Goal: Information Seeking & Learning: Learn about a topic

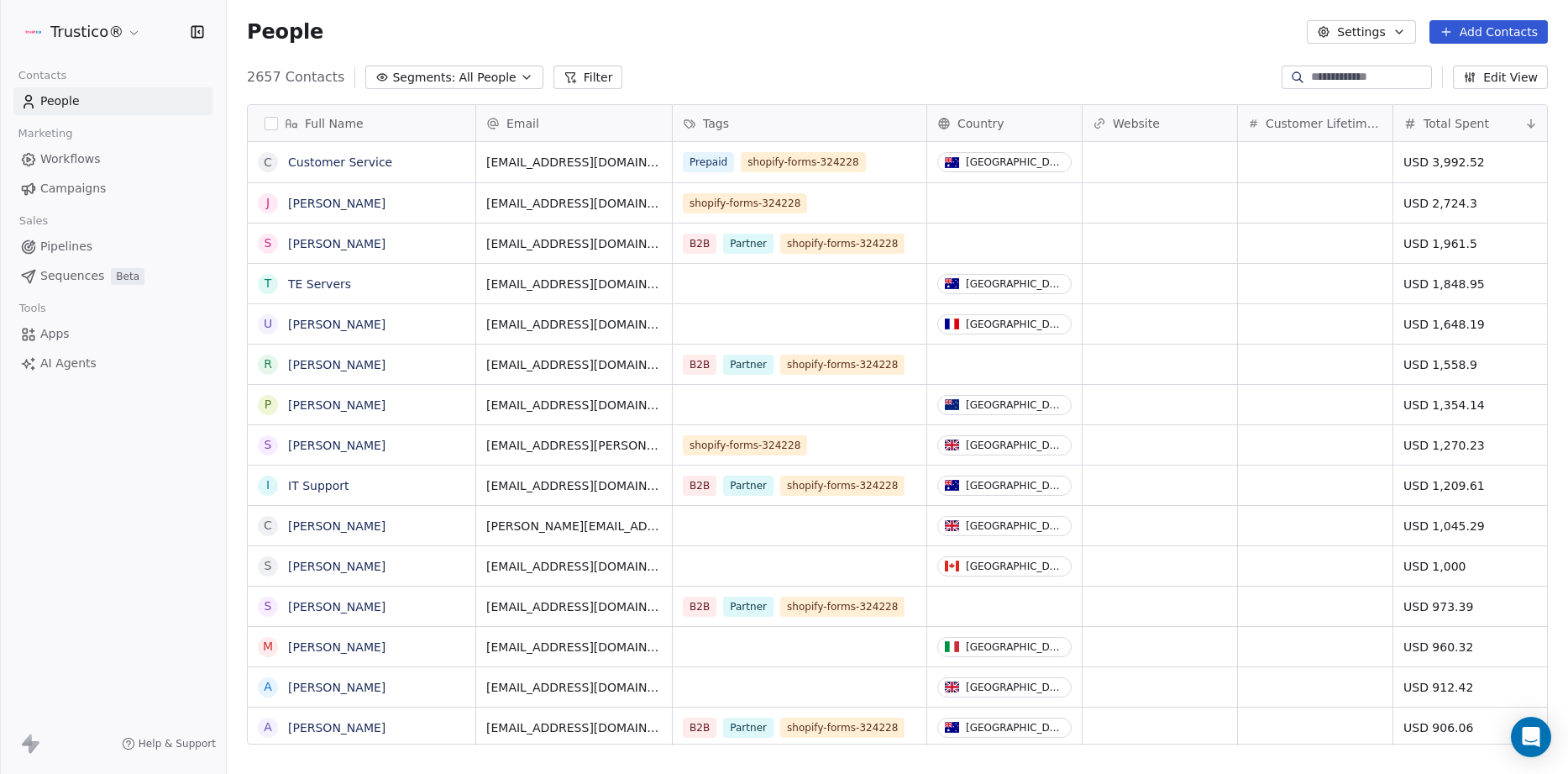
click at [70, 356] on span "AI Agents" at bounding box center [69, 364] width 56 height 18
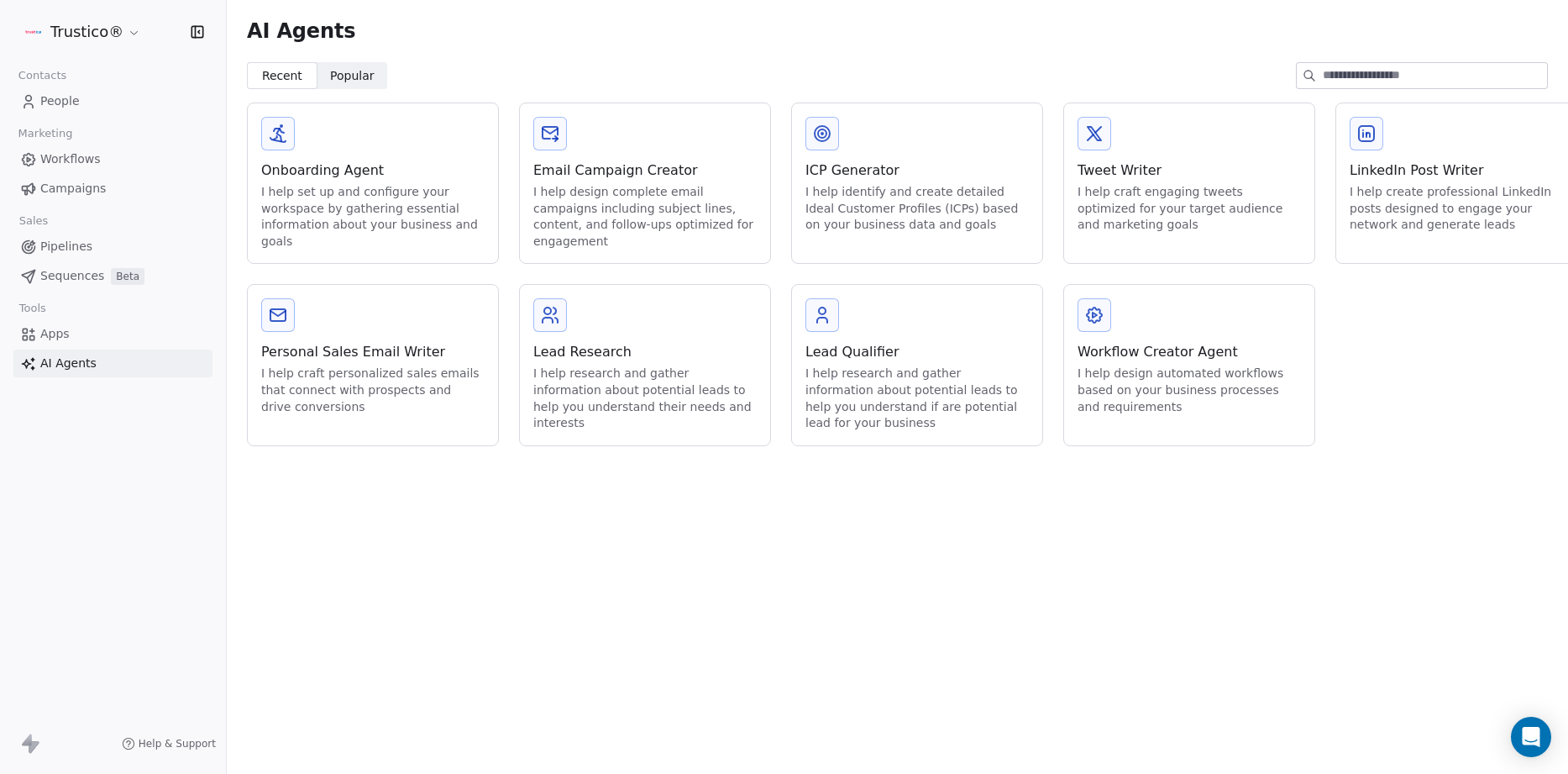
click at [64, 105] on span "People" at bounding box center [60, 101] width 40 height 18
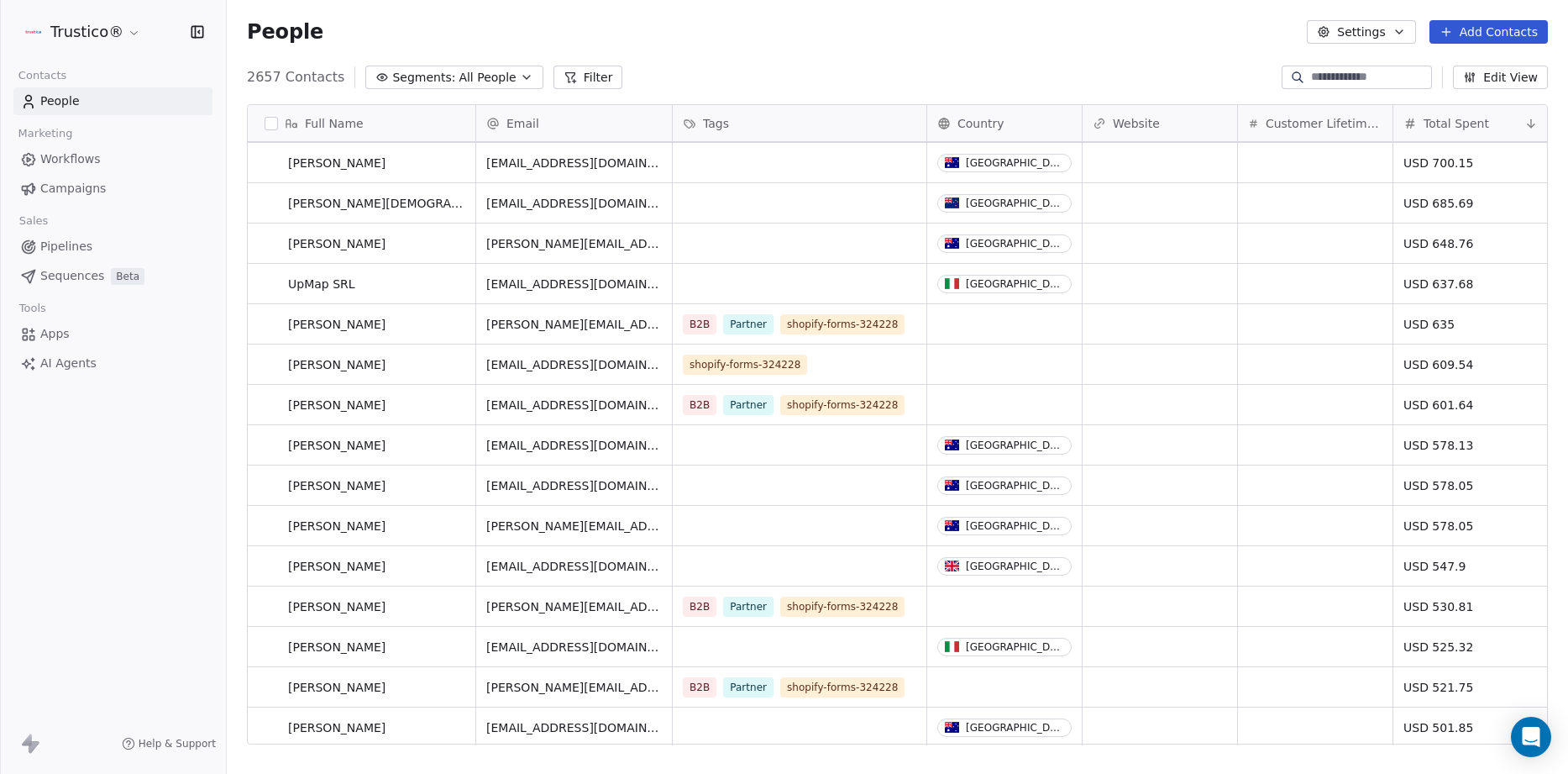
scroll to position [1442, 0]
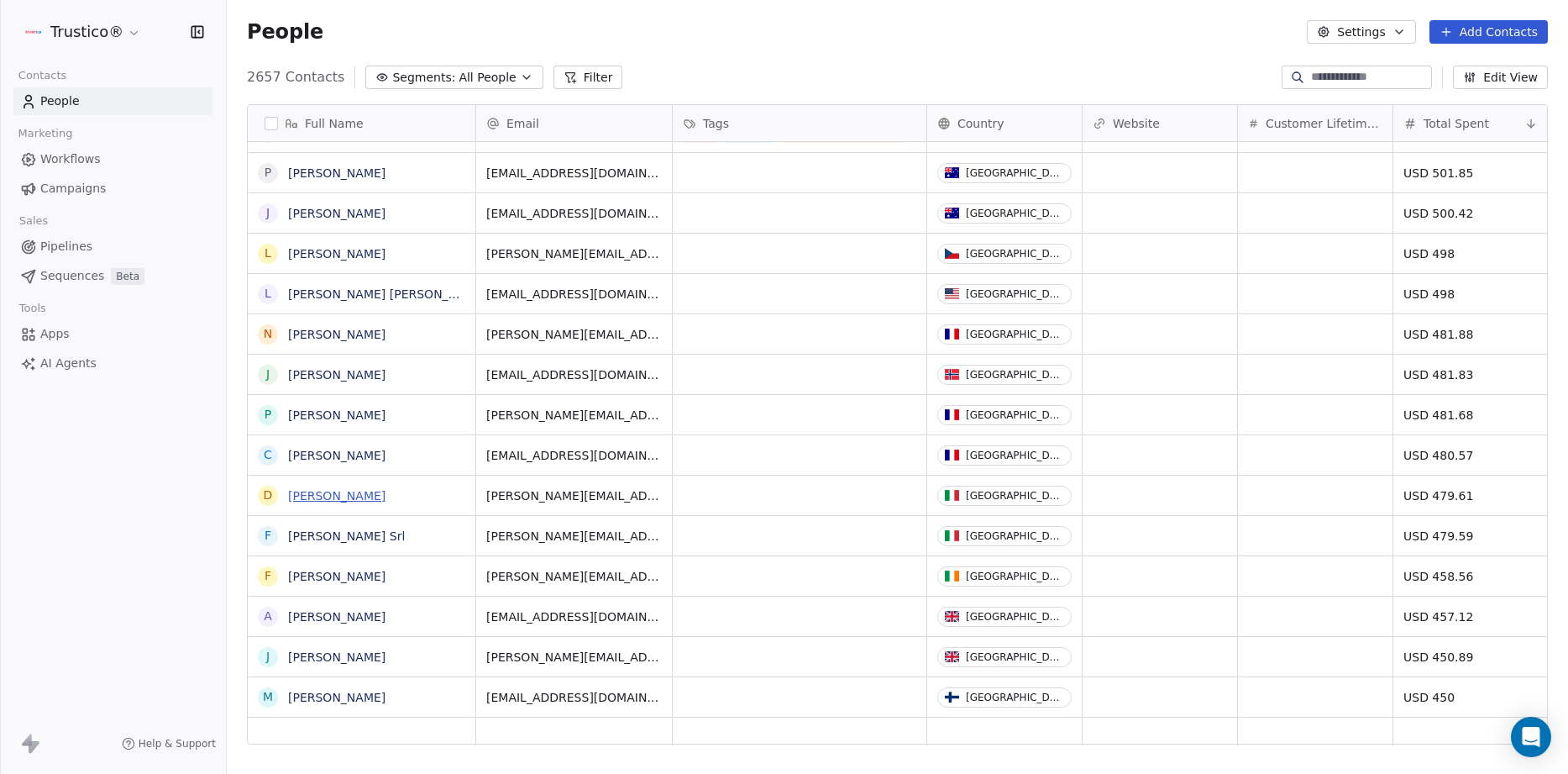
click at [322, 497] on link "[PERSON_NAME]" at bounding box center [336, 496] width 98 height 13
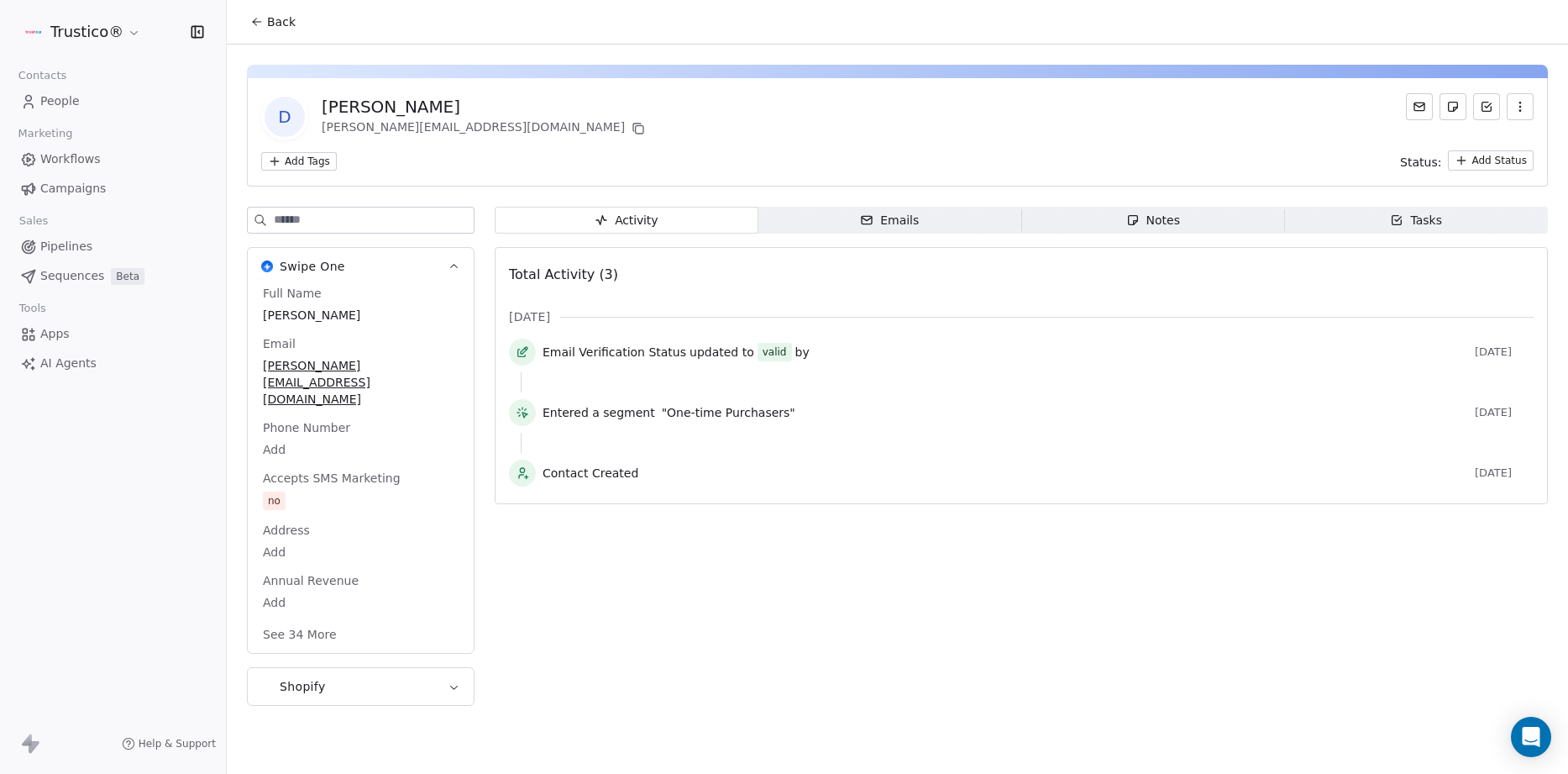
click at [49, 95] on span "People" at bounding box center [60, 101] width 40 height 18
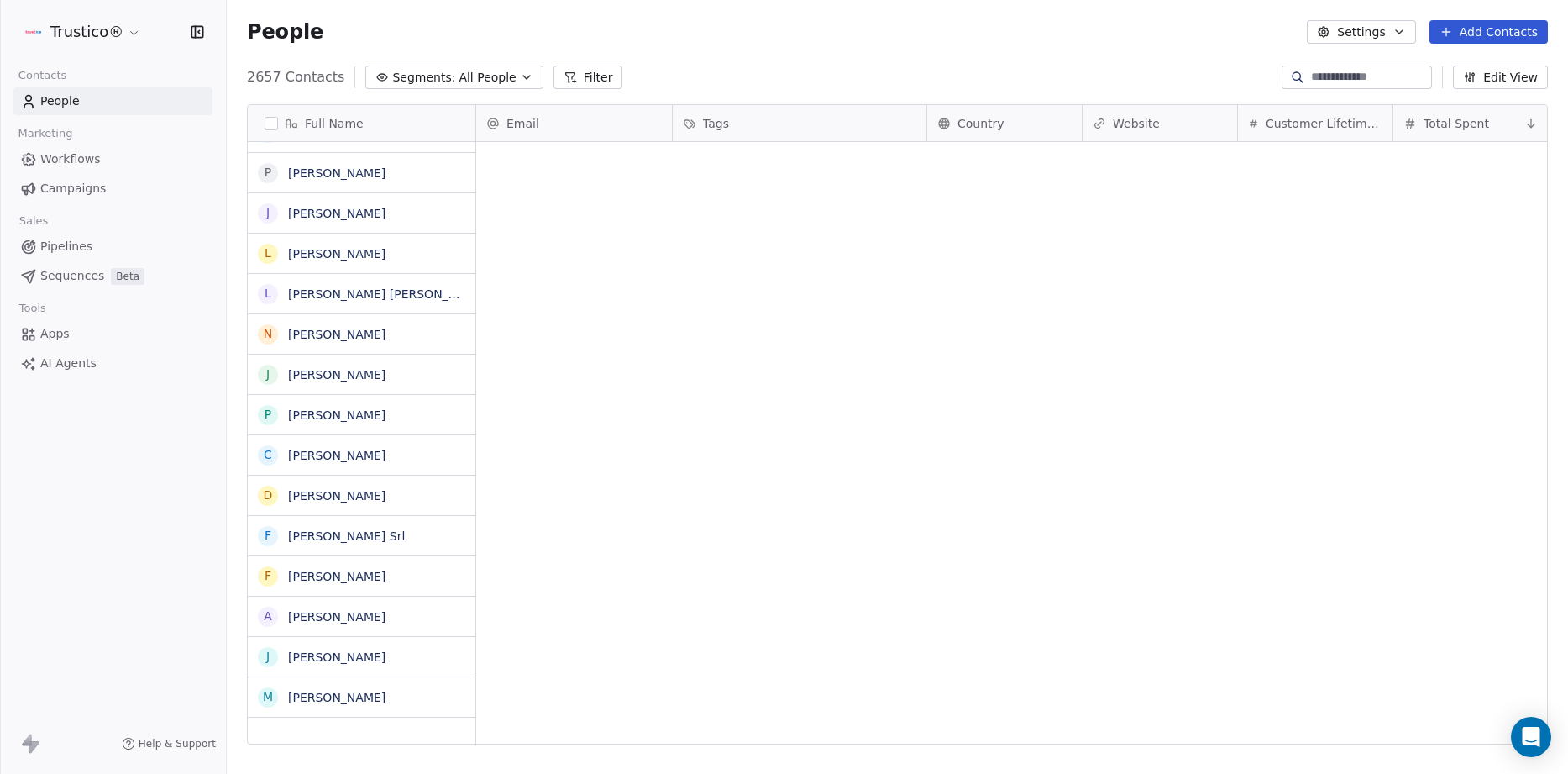
scroll to position [681, 1341]
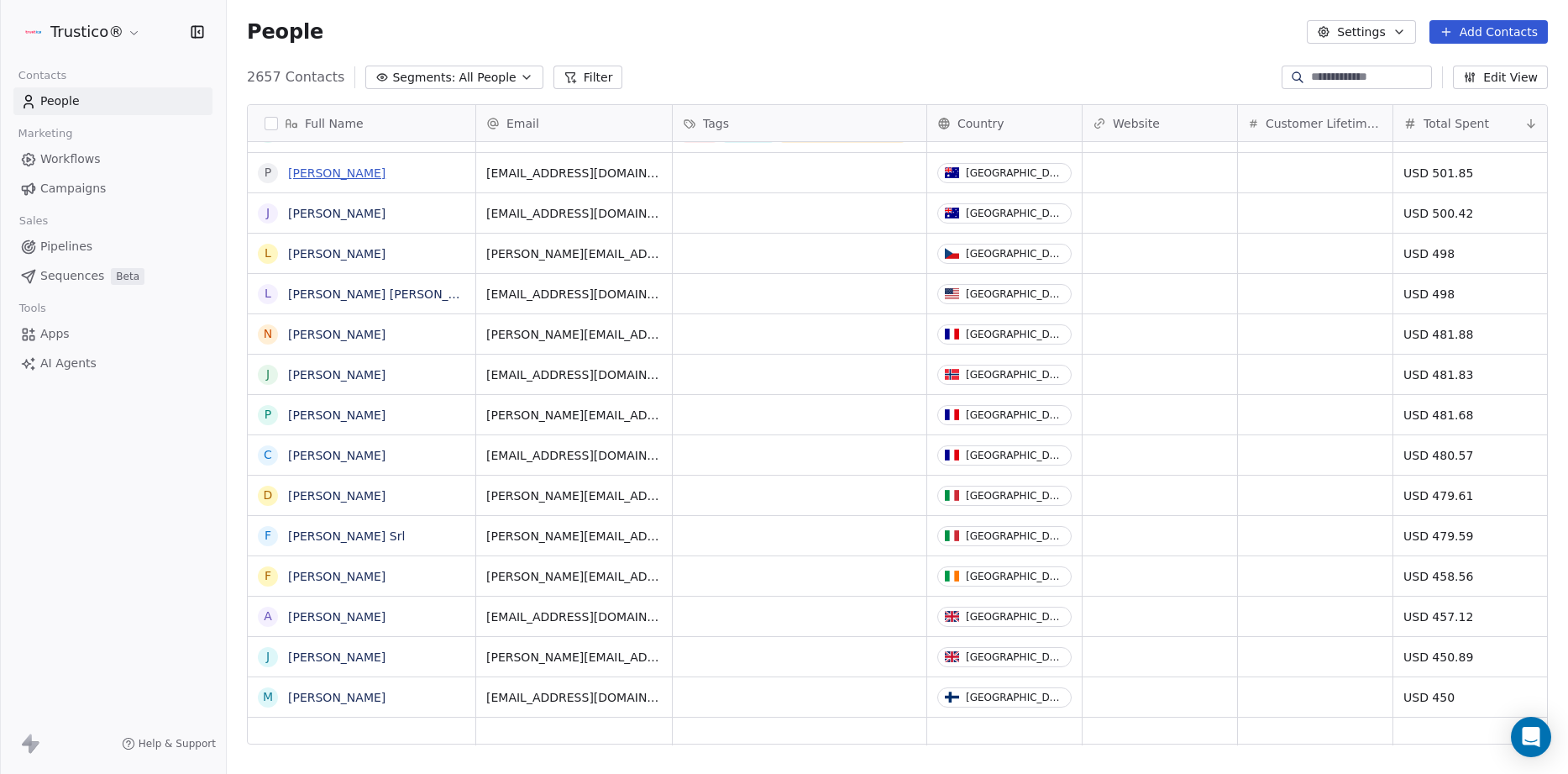
click at [318, 175] on link "[PERSON_NAME]" at bounding box center [336, 172] width 98 height 13
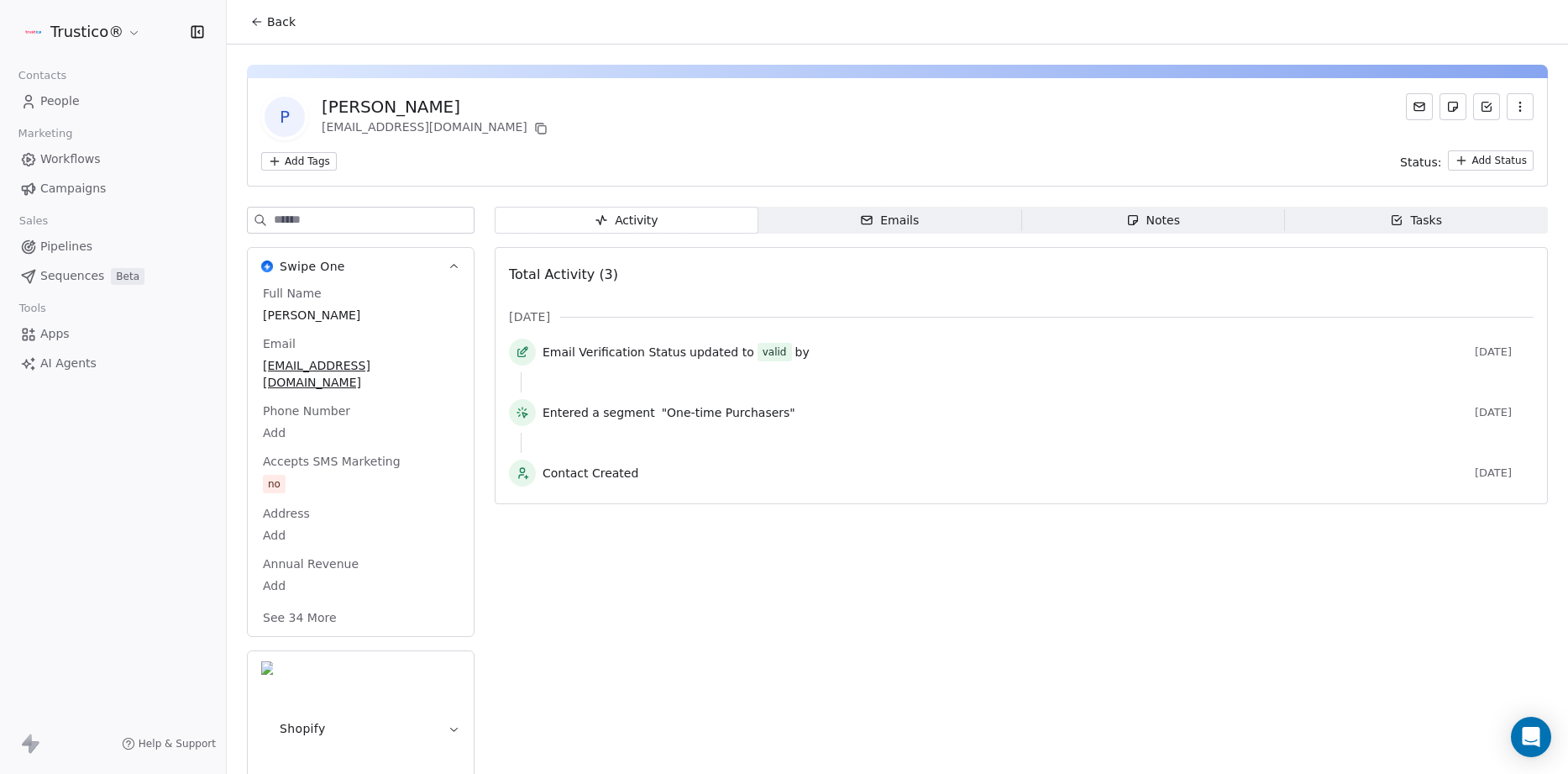
drag, startPoint x: 49, startPoint y: 96, endPoint x: 43, endPoint y: 103, distance: 9.2
click at [43, 103] on span "People" at bounding box center [60, 101] width 40 height 18
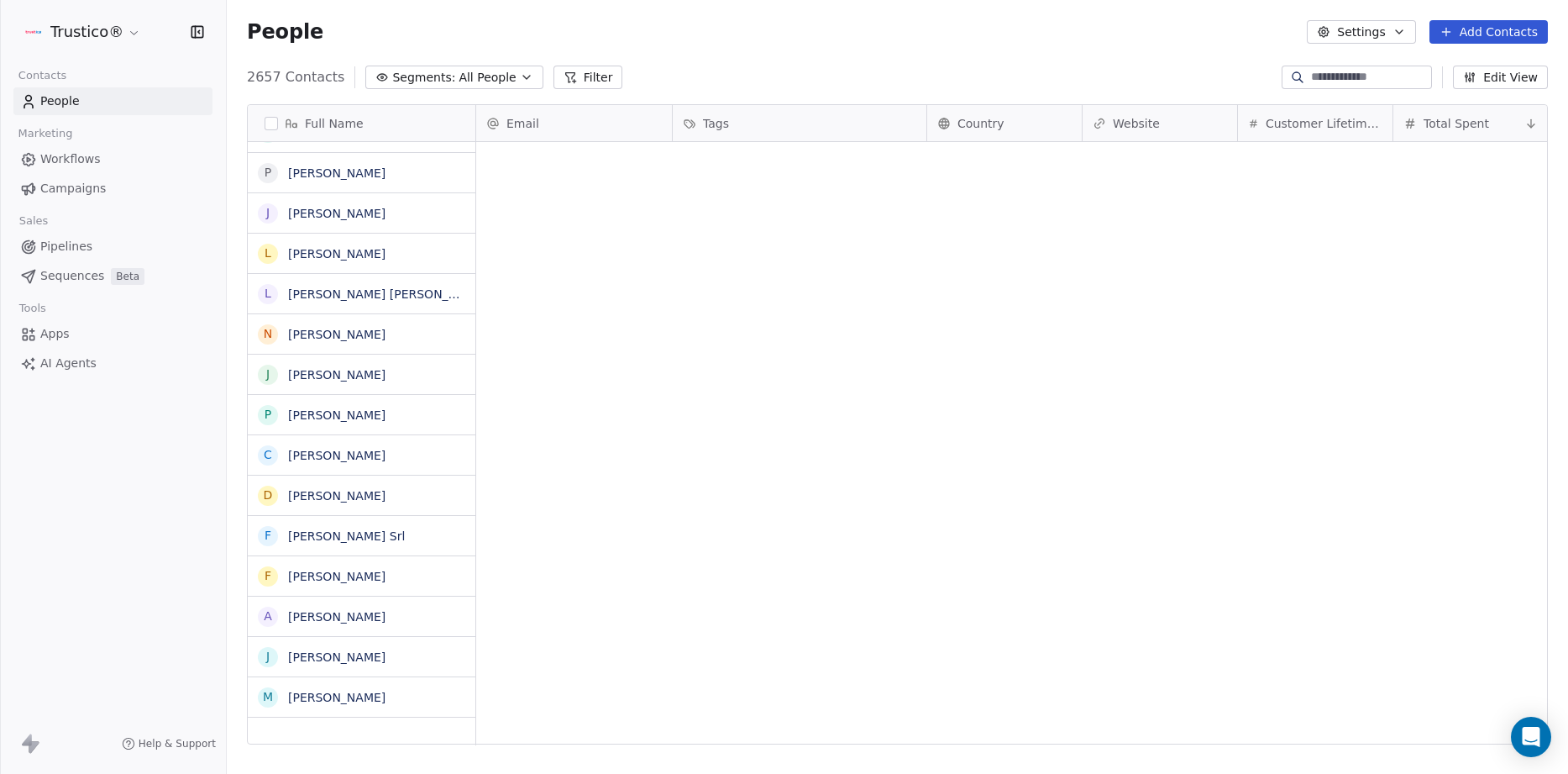
scroll to position [681, 1341]
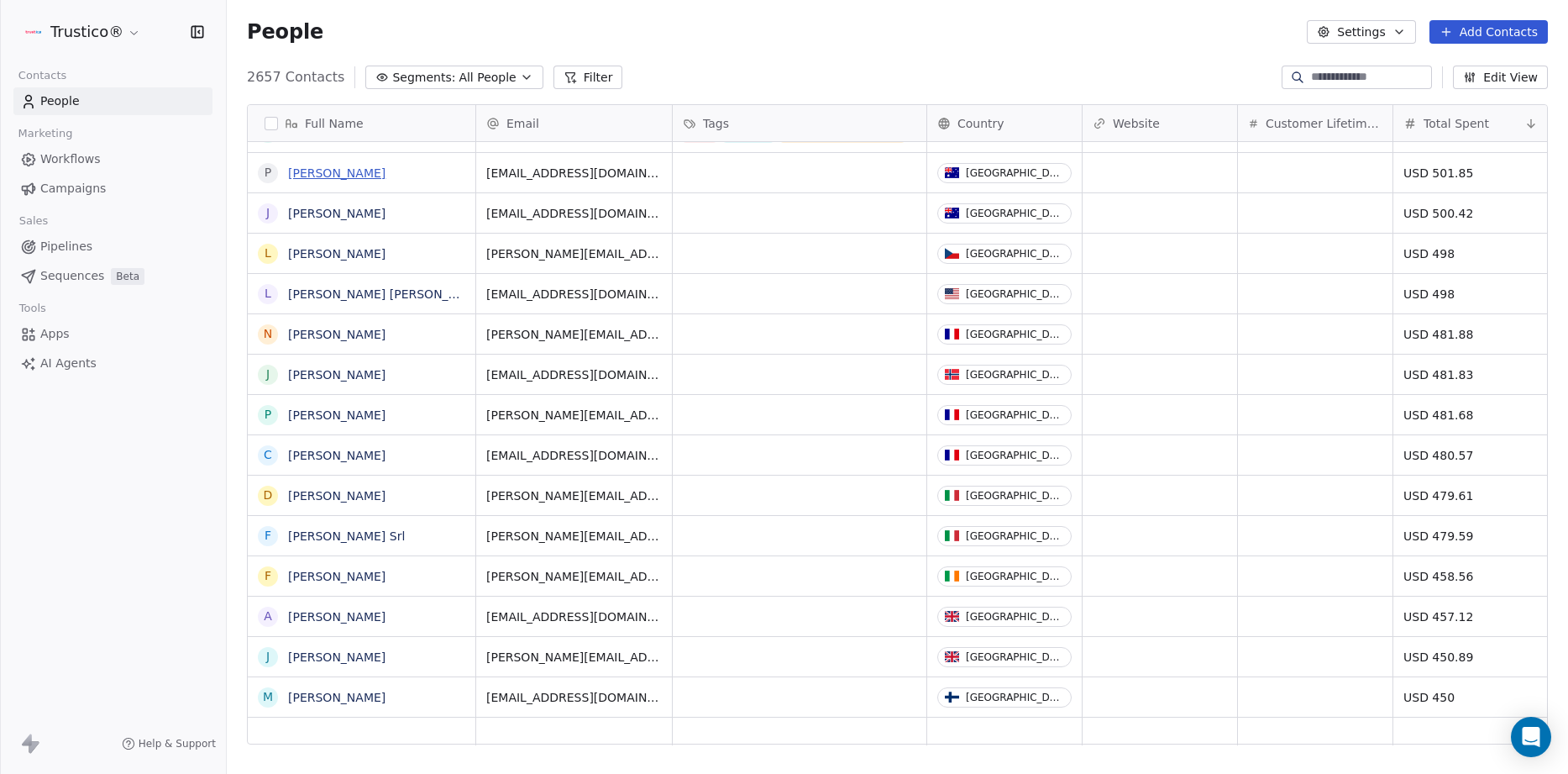
click at [319, 174] on link "[PERSON_NAME]" at bounding box center [336, 172] width 98 height 13
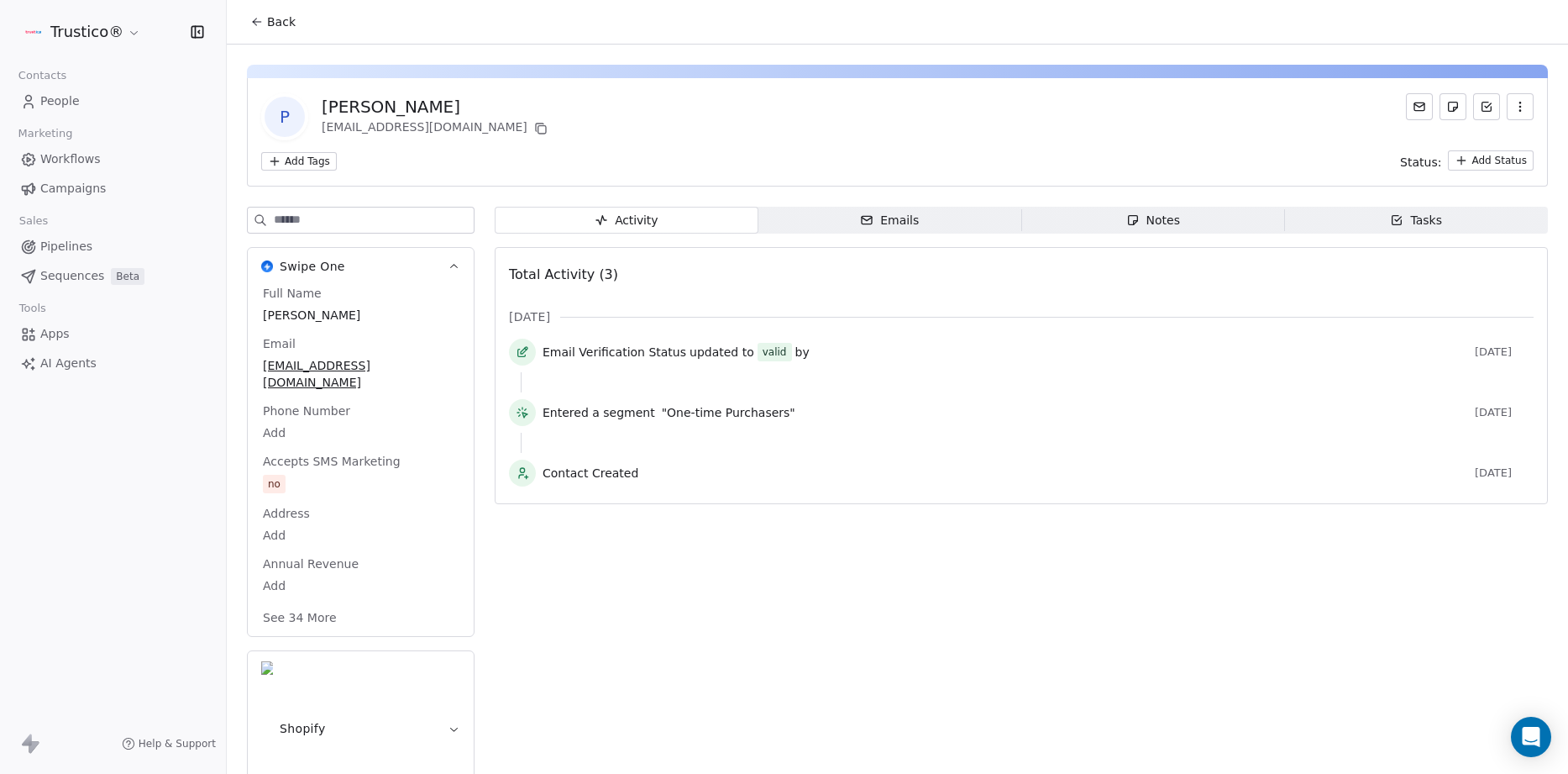
click at [373, 659] on button "Shopify" at bounding box center [360, 728] width 226 height 155
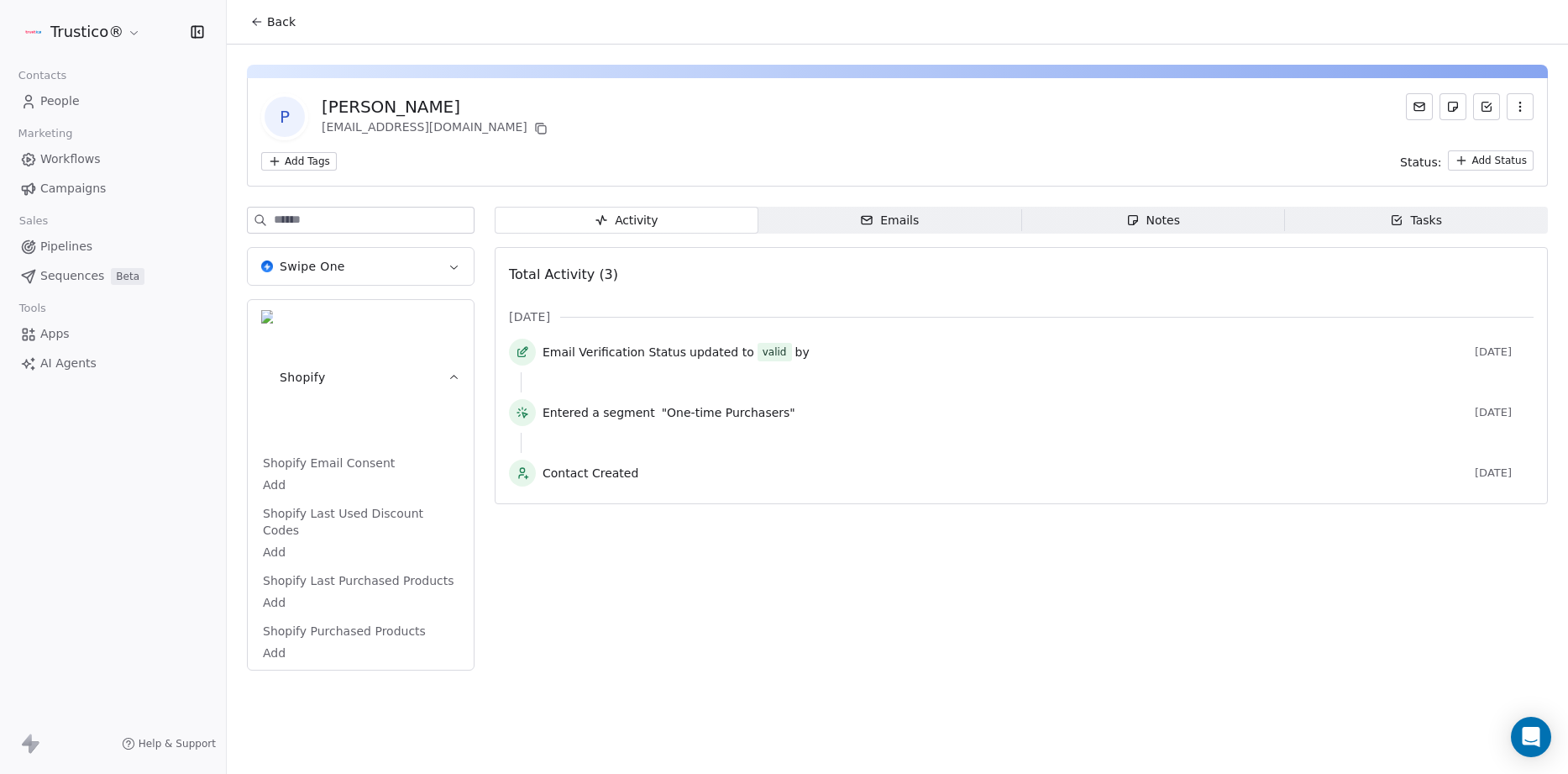
click at [868, 213] on div "Emails" at bounding box center [889, 221] width 59 height 18
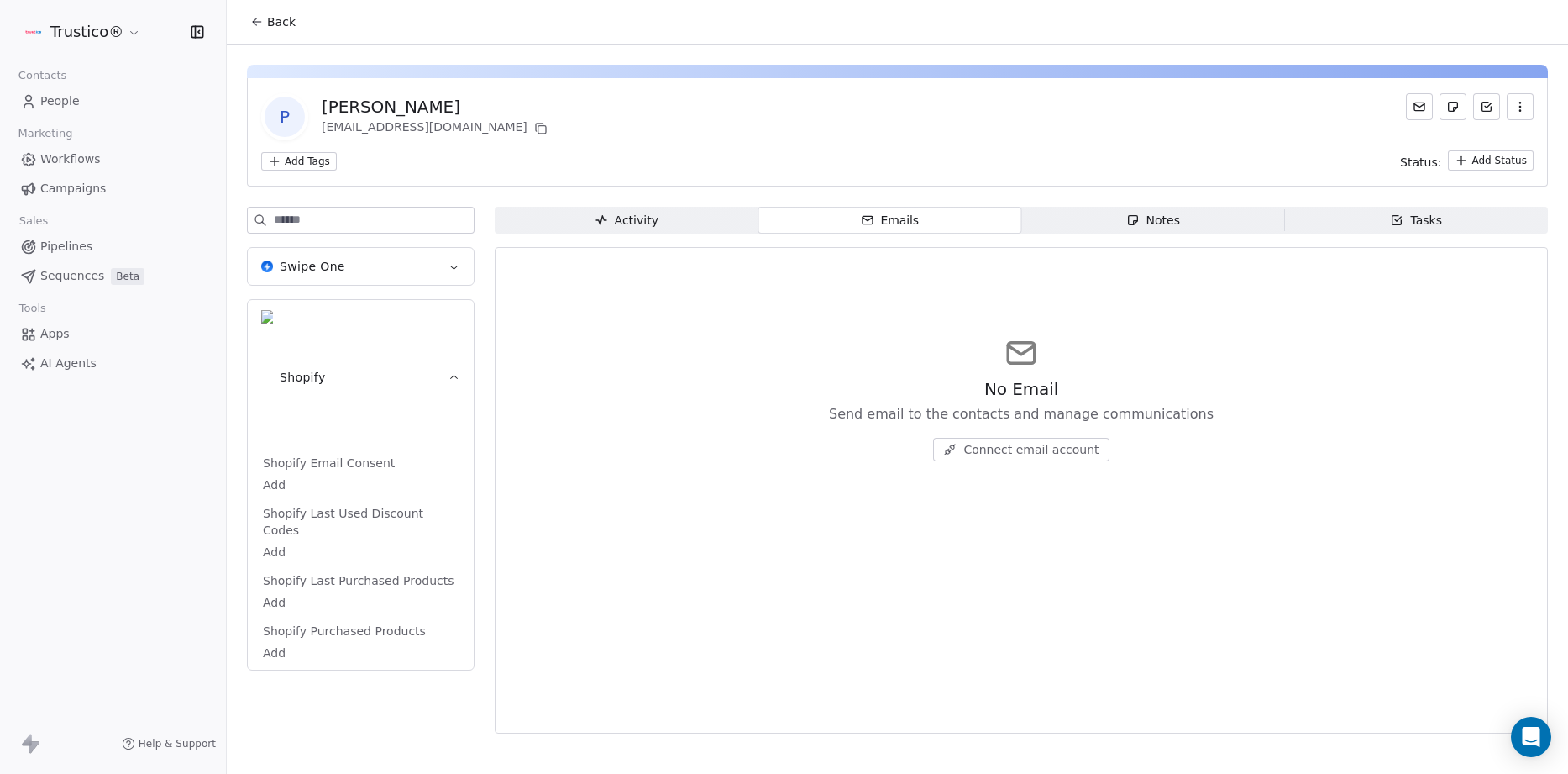
click at [65, 104] on span "People" at bounding box center [60, 101] width 40 height 18
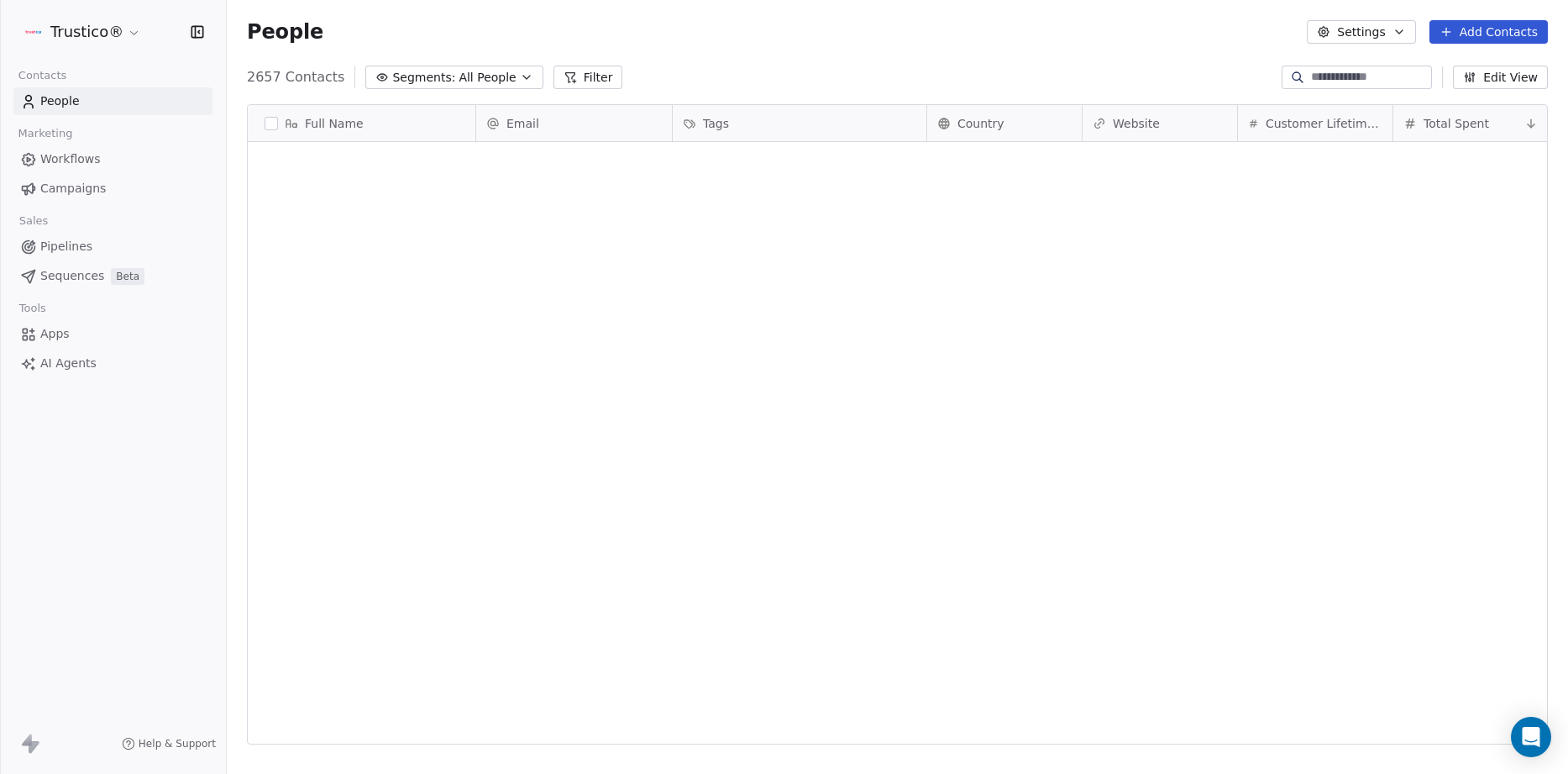
scroll to position [681, 1341]
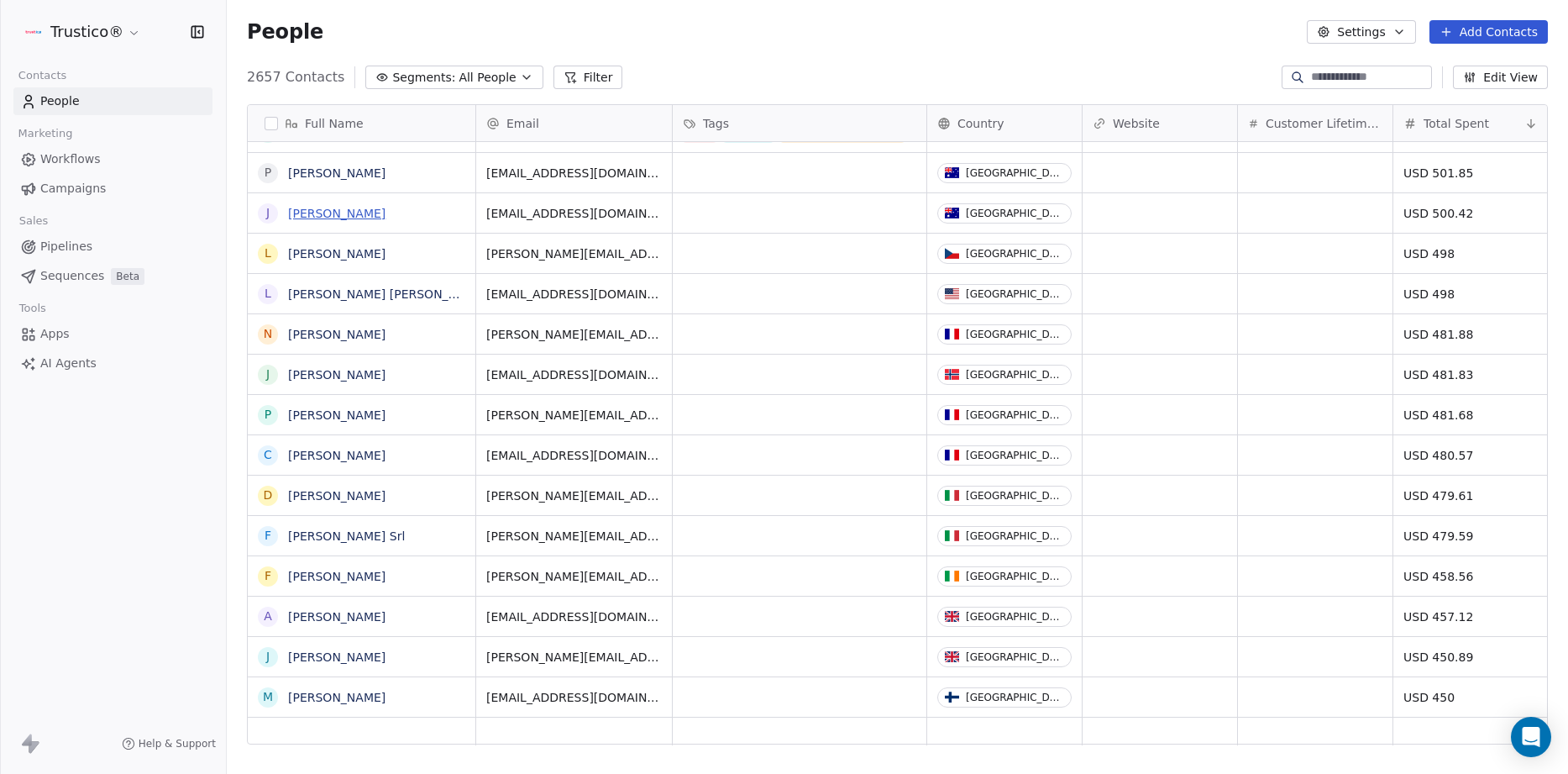
click at [339, 214] on link "[PERSON_NAME]" at bounding box center [336, 213] width 98 height 13
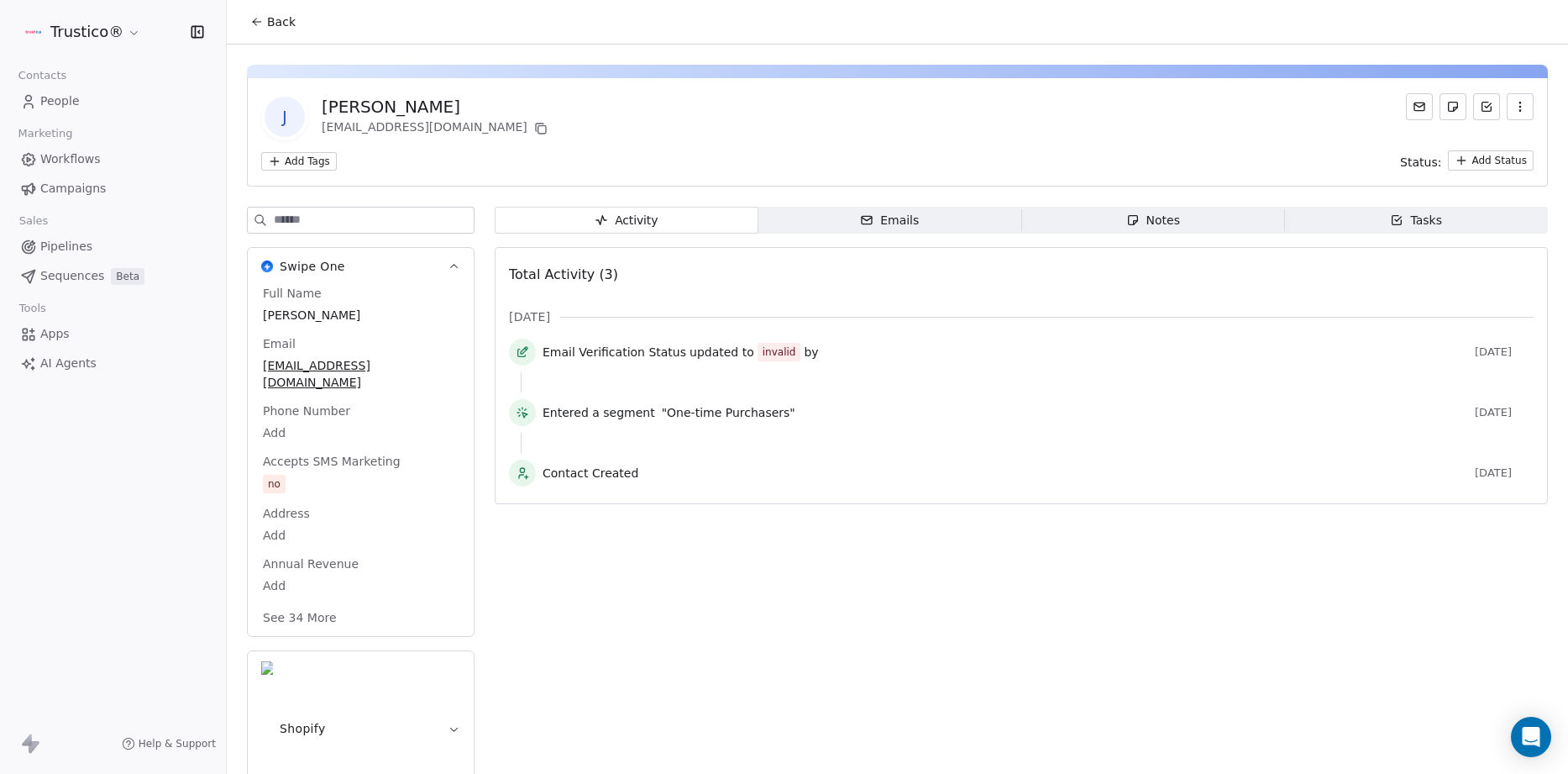
click at [1002, 222] on span "Emails Emails" at bounding box center [890, 220] width 264 height 27
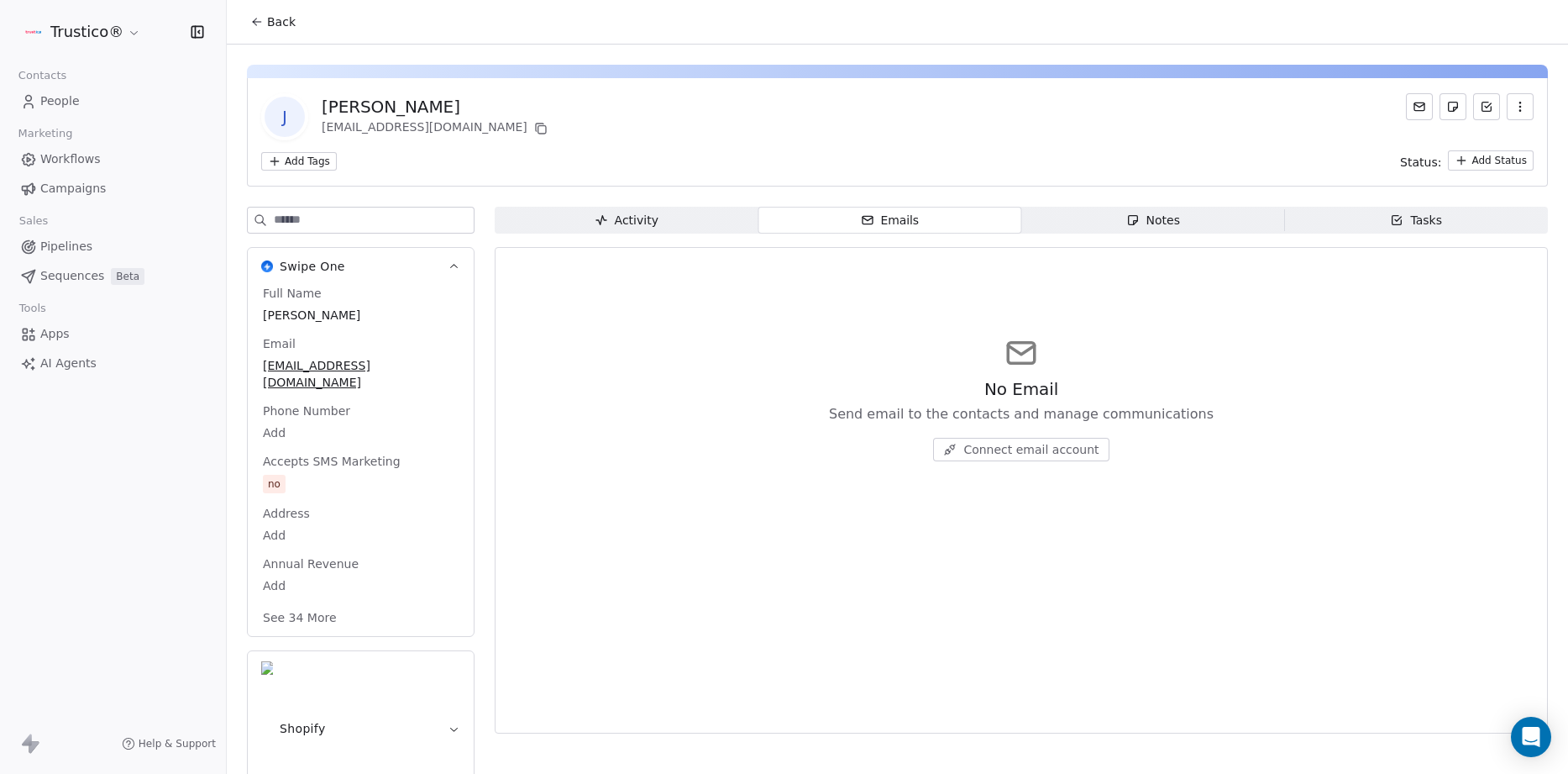
click at [1129, 209] on span "Notes Notes" at bounding box center [1153, 220] width 264 height 27
click at [54, 98] on span "People" at bounding box center [60, 101] width 40 height 18
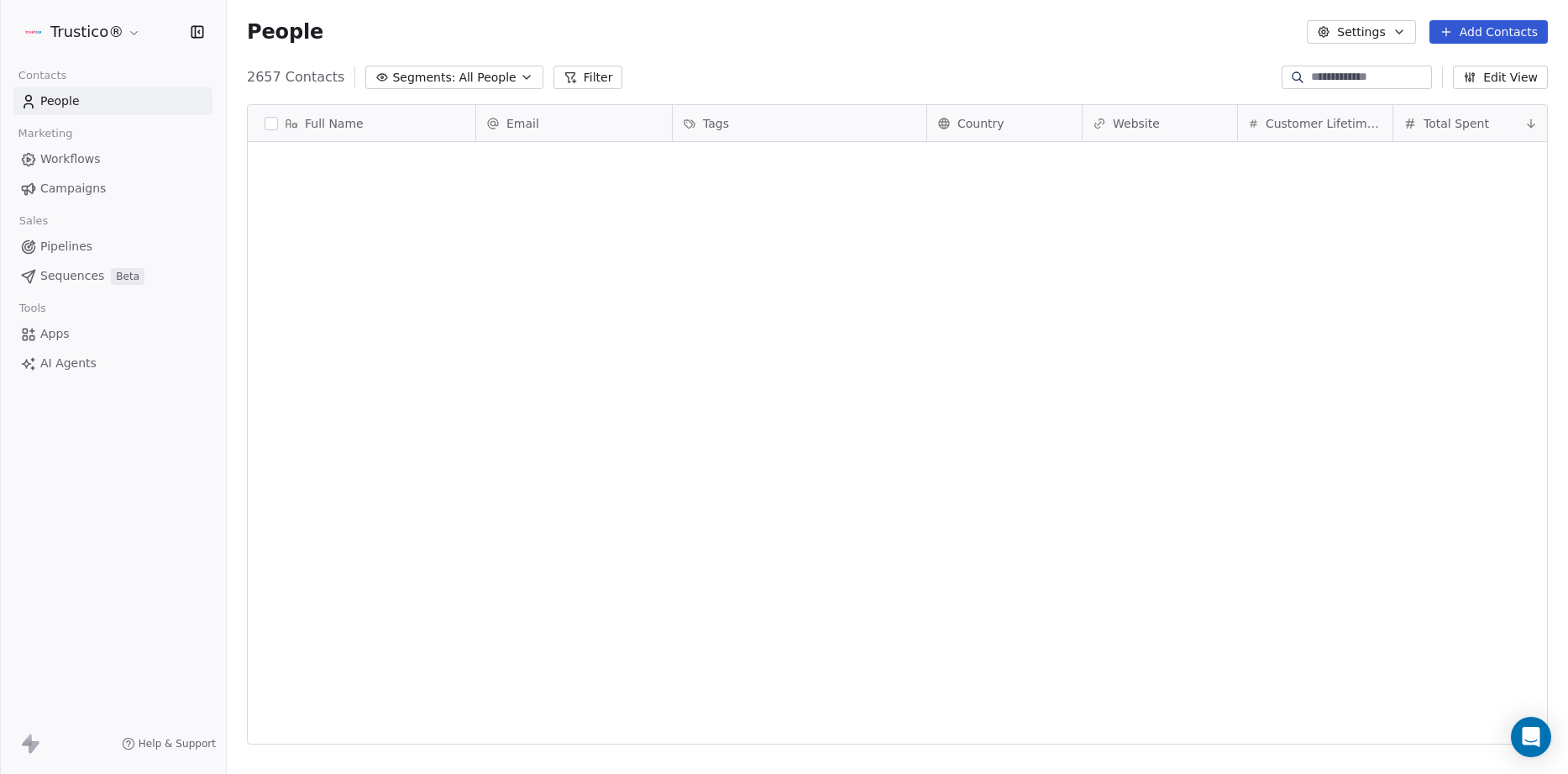
scroll to position [681, 1341]
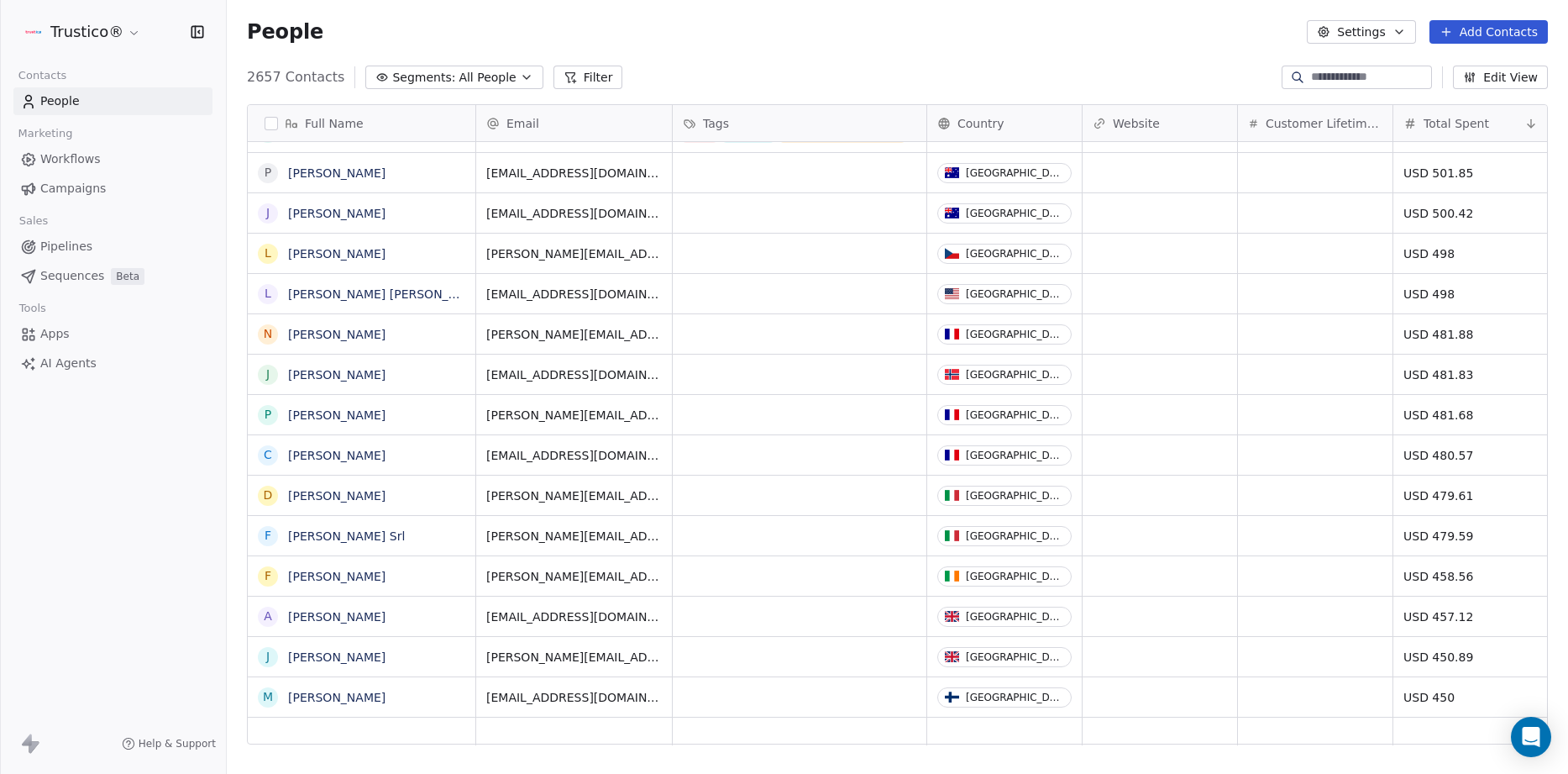
click at [1467, 126] on span "Total Spent" at bounding box center [1456, 123] width 66 height 17
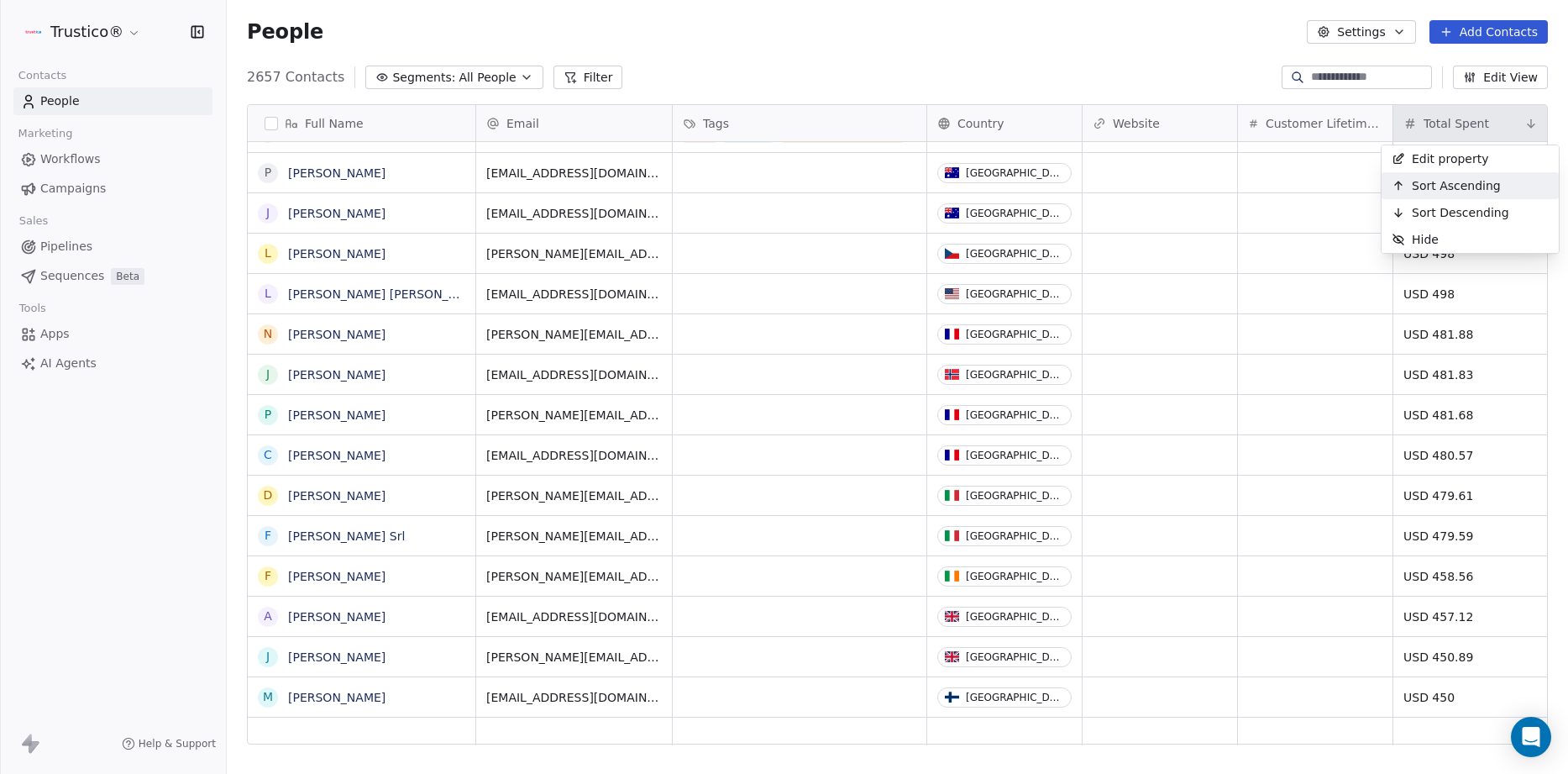
click at [1439, 180] on span "Sort Ascending" at bounding box center [1456, 185] width 89 height 17
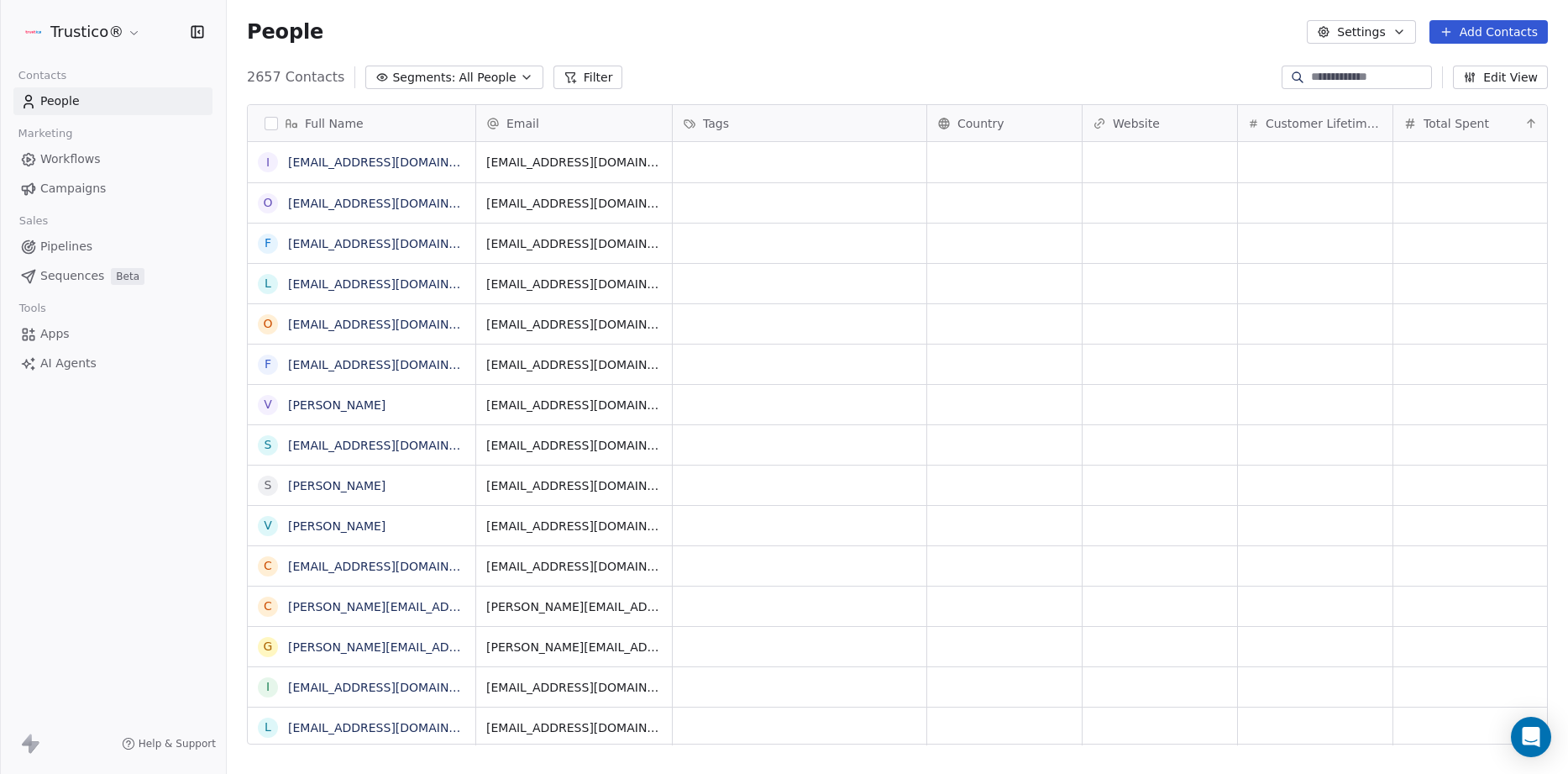
click at [1460, 122] on span "Total Spent" at bounding box center [1456, 123] width 66 height 17
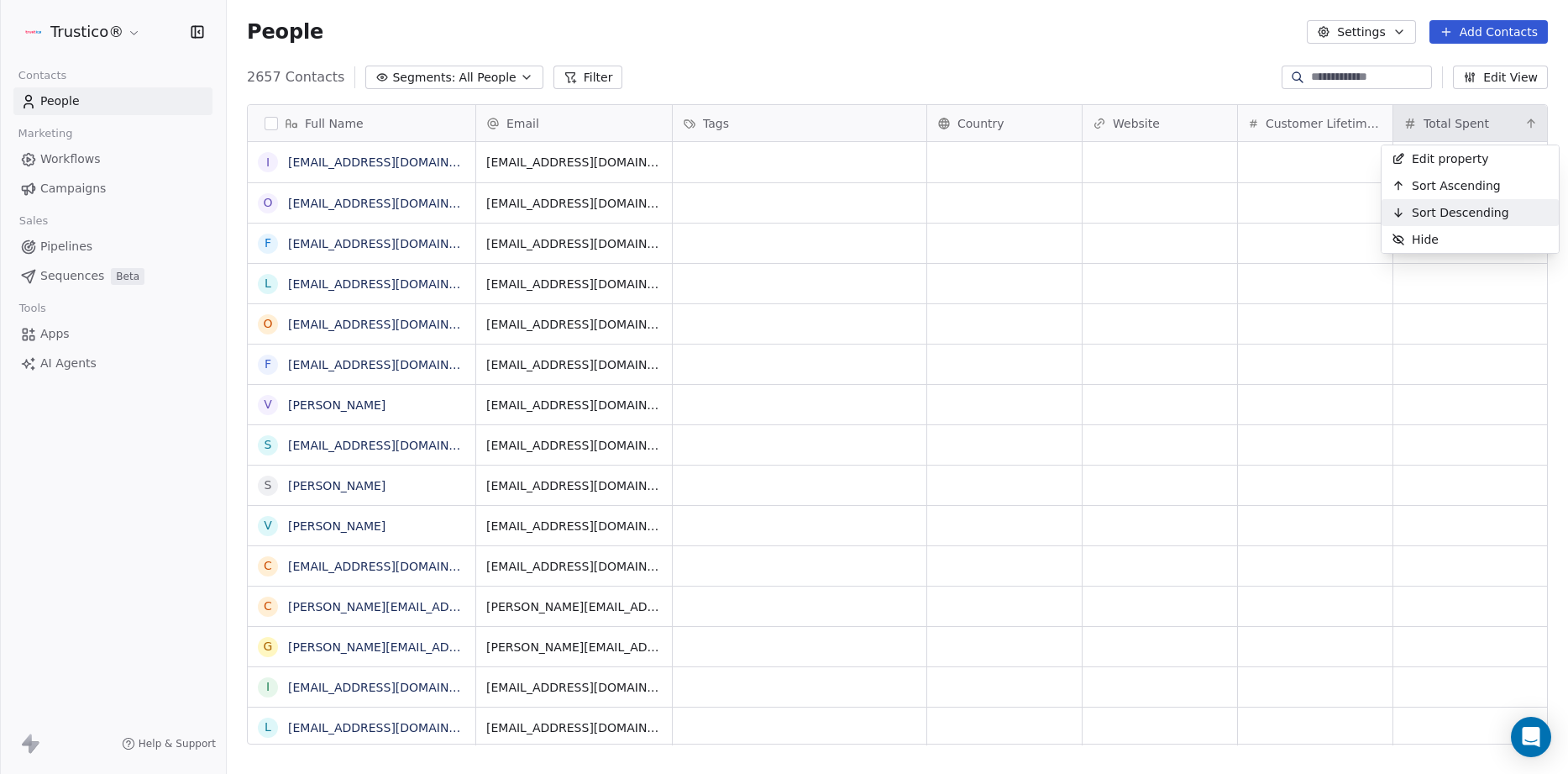
click at [1420, 211] on span "Sort Descending" at bounding box center [1460, 212] width 98 height 17
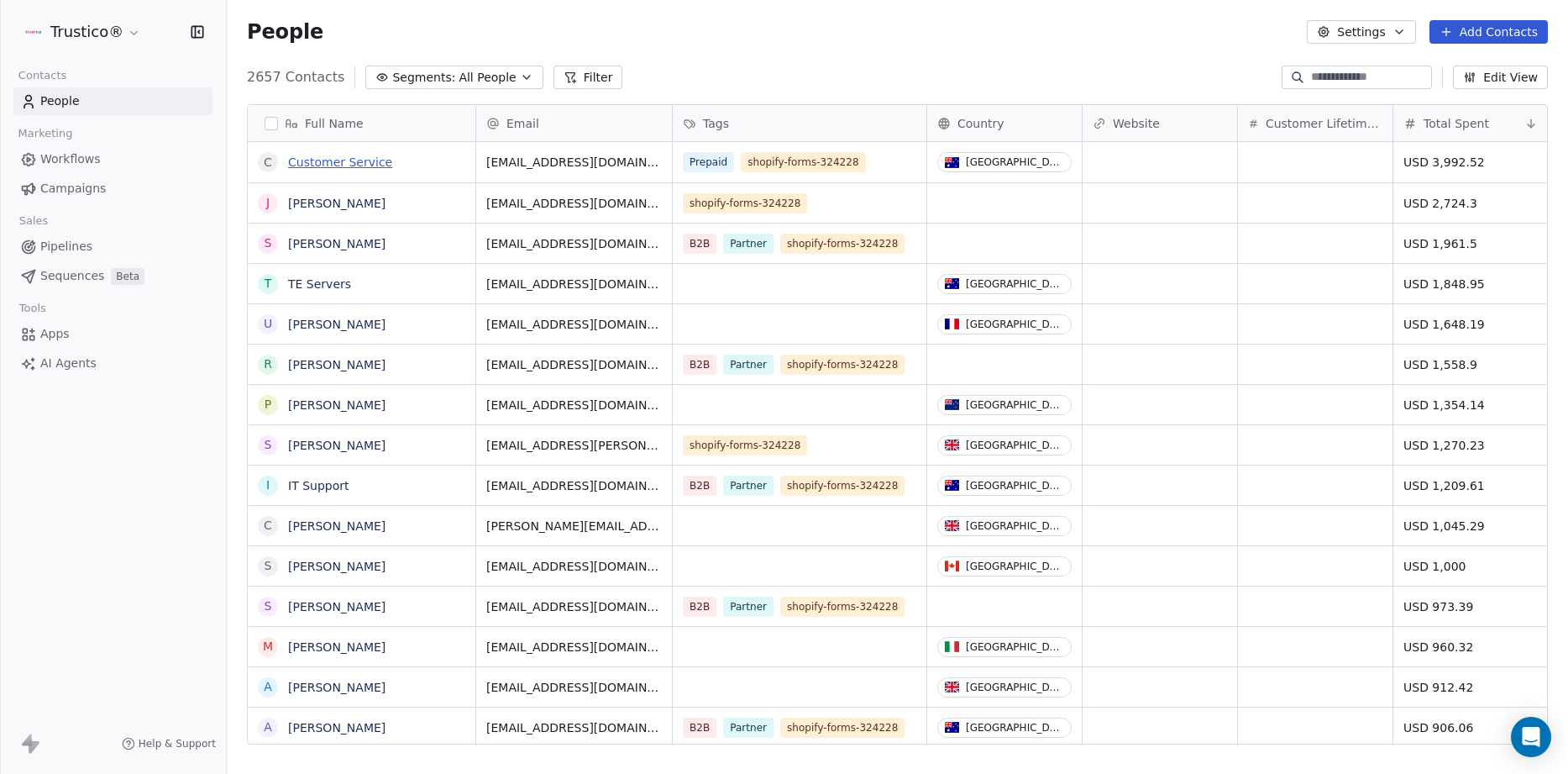
click at [311, 163] on link "Customer Service" at bounding box center [340, 162] width 105 height 13
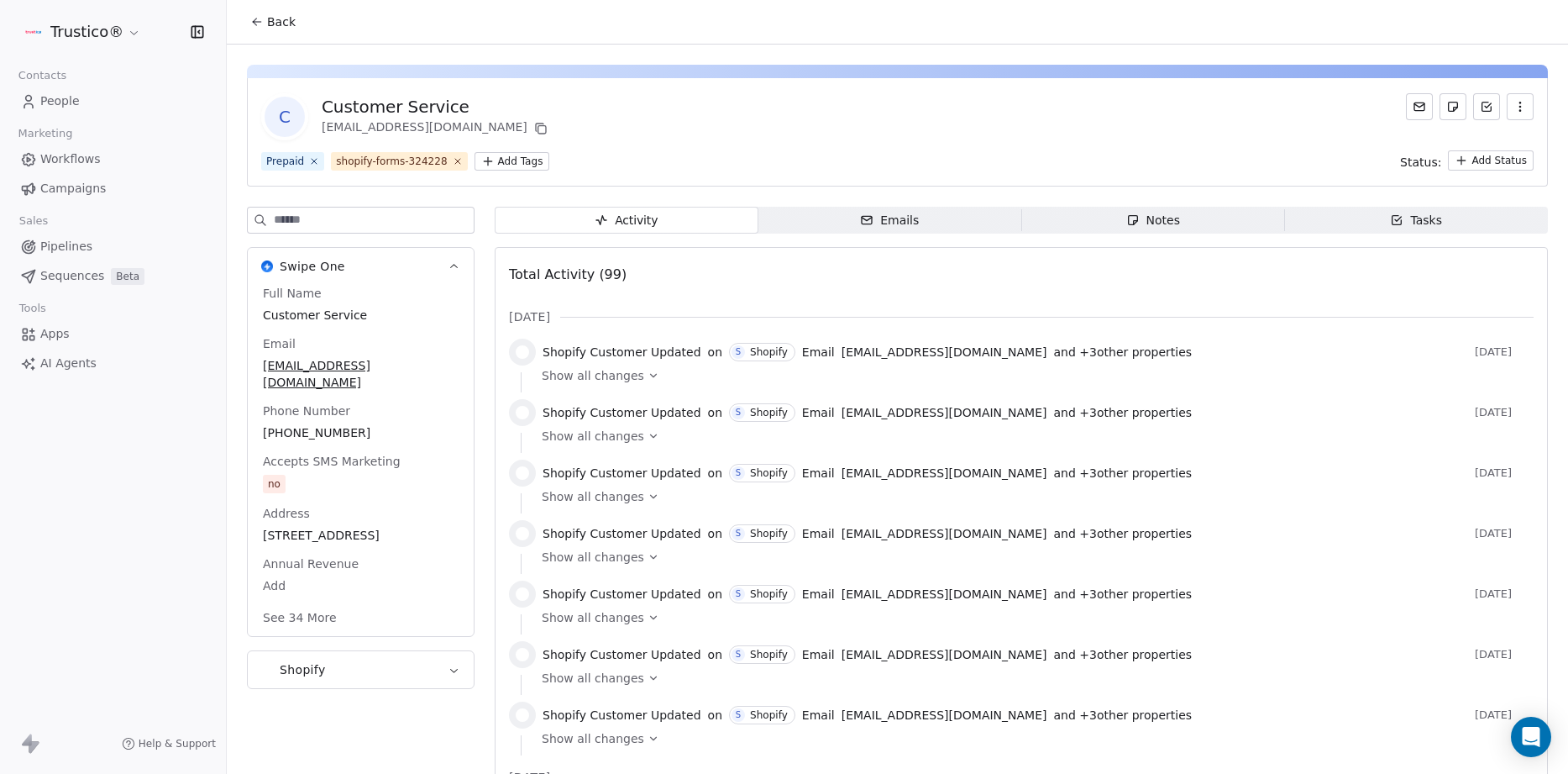
click at [635, 381] on span "Show all changes" at bounding box center [593, 375] width 103 height 17
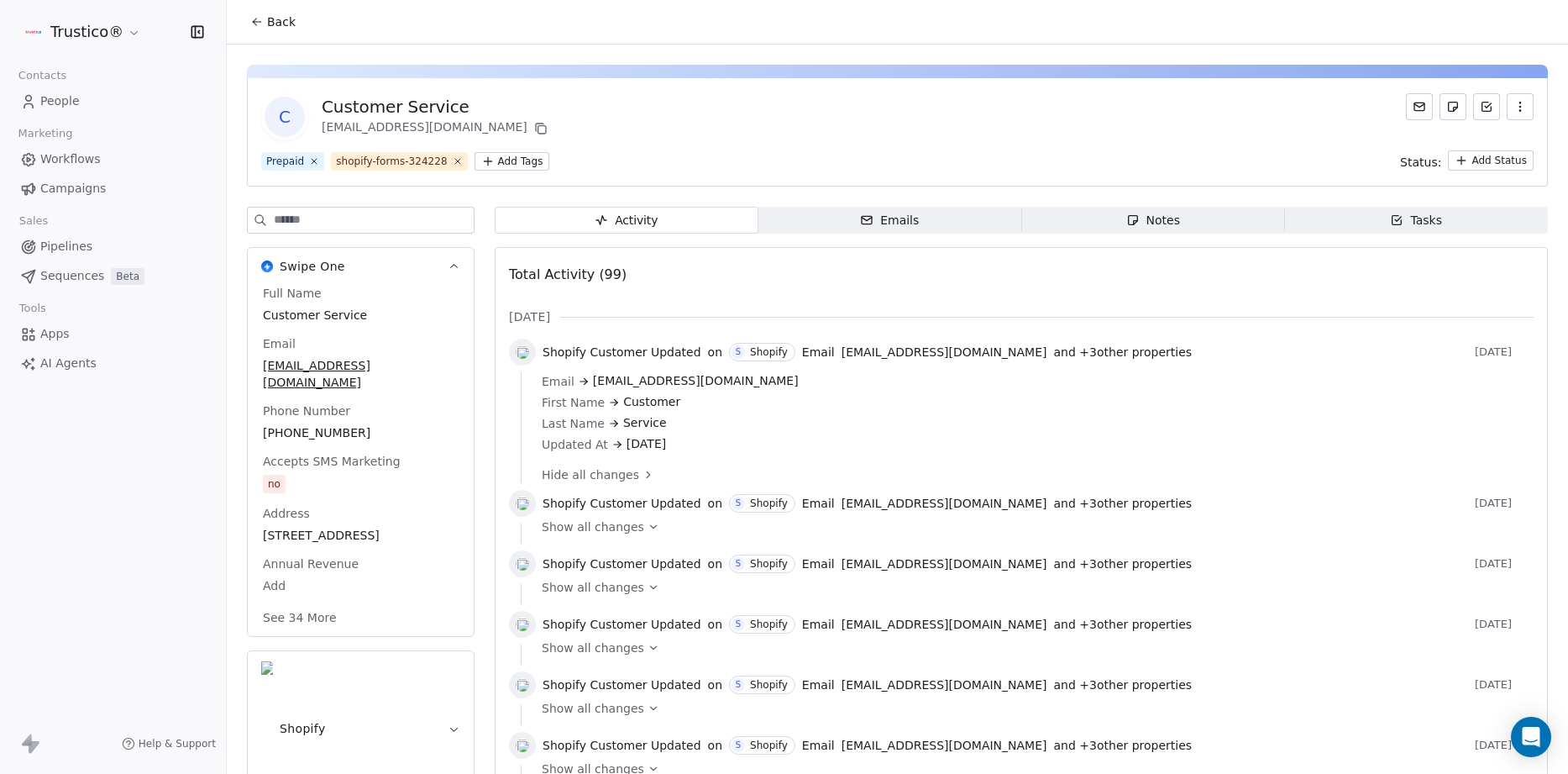
click at [611, 529] on span "Show all changes" at bounding box center [593, 526] width 103 height 17
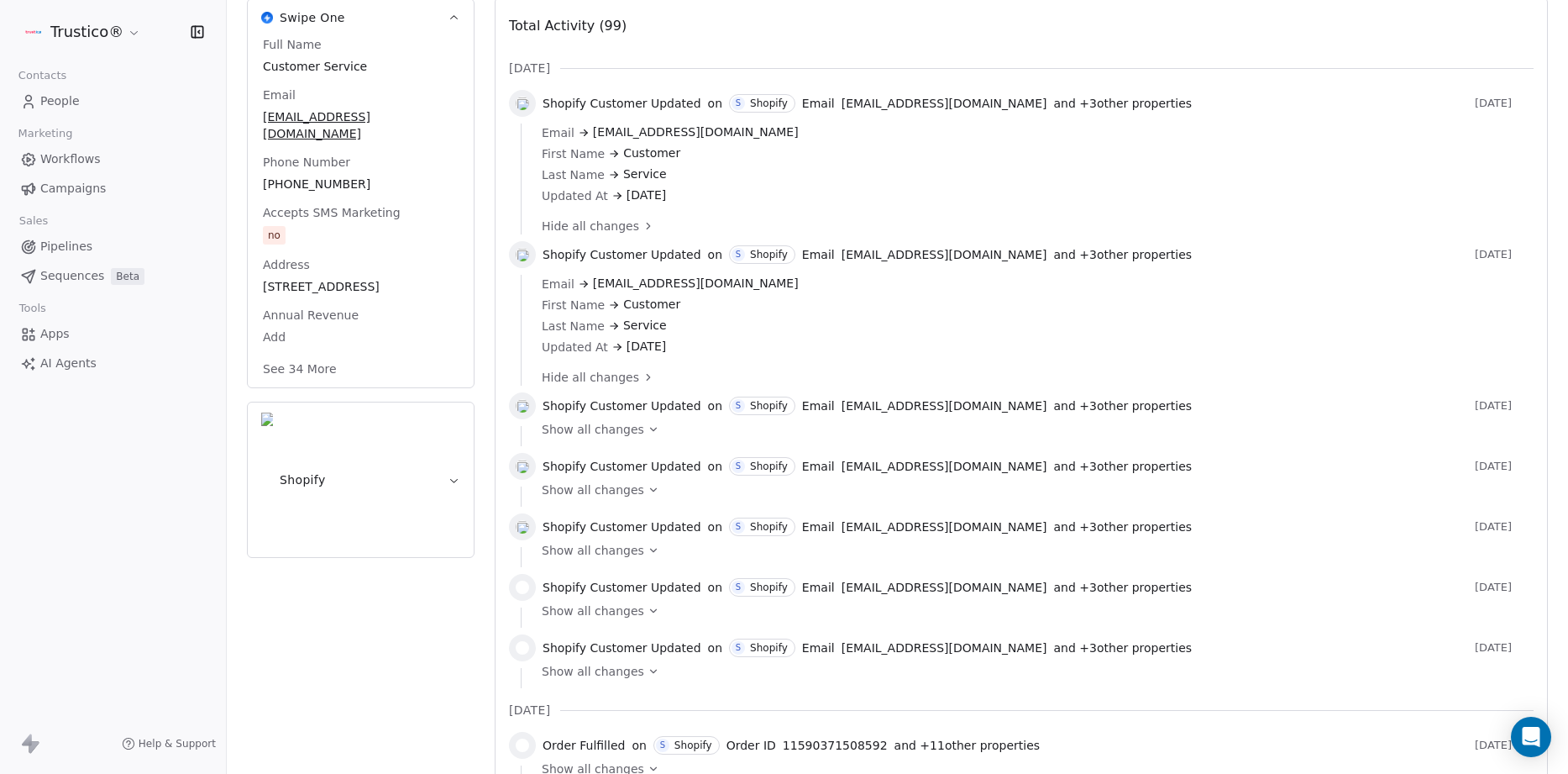
scroll to position [221, 0]
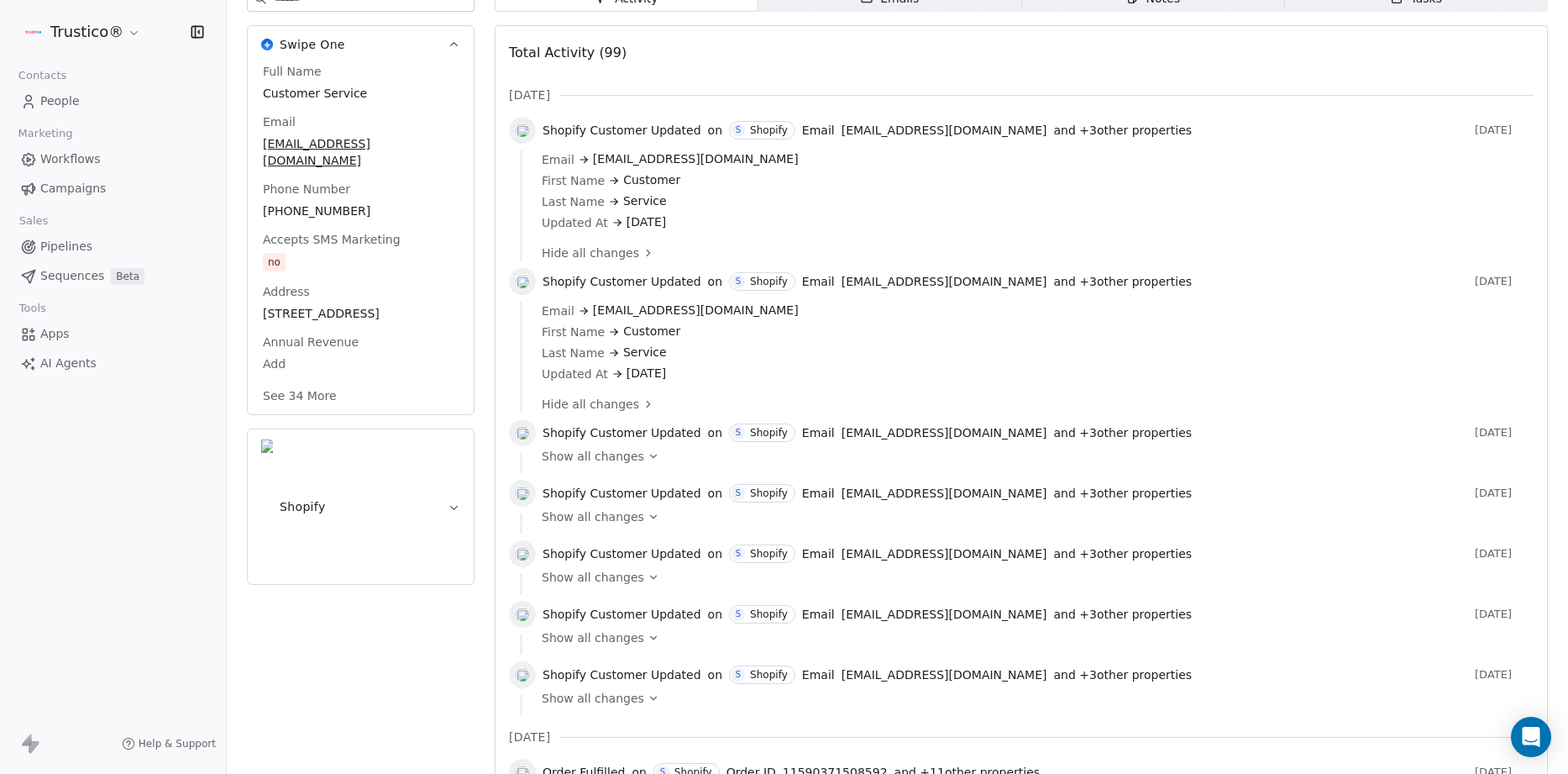
click at [612, 461] on span "Show all changes" at bounding box center [593, 456] width 103 height 17
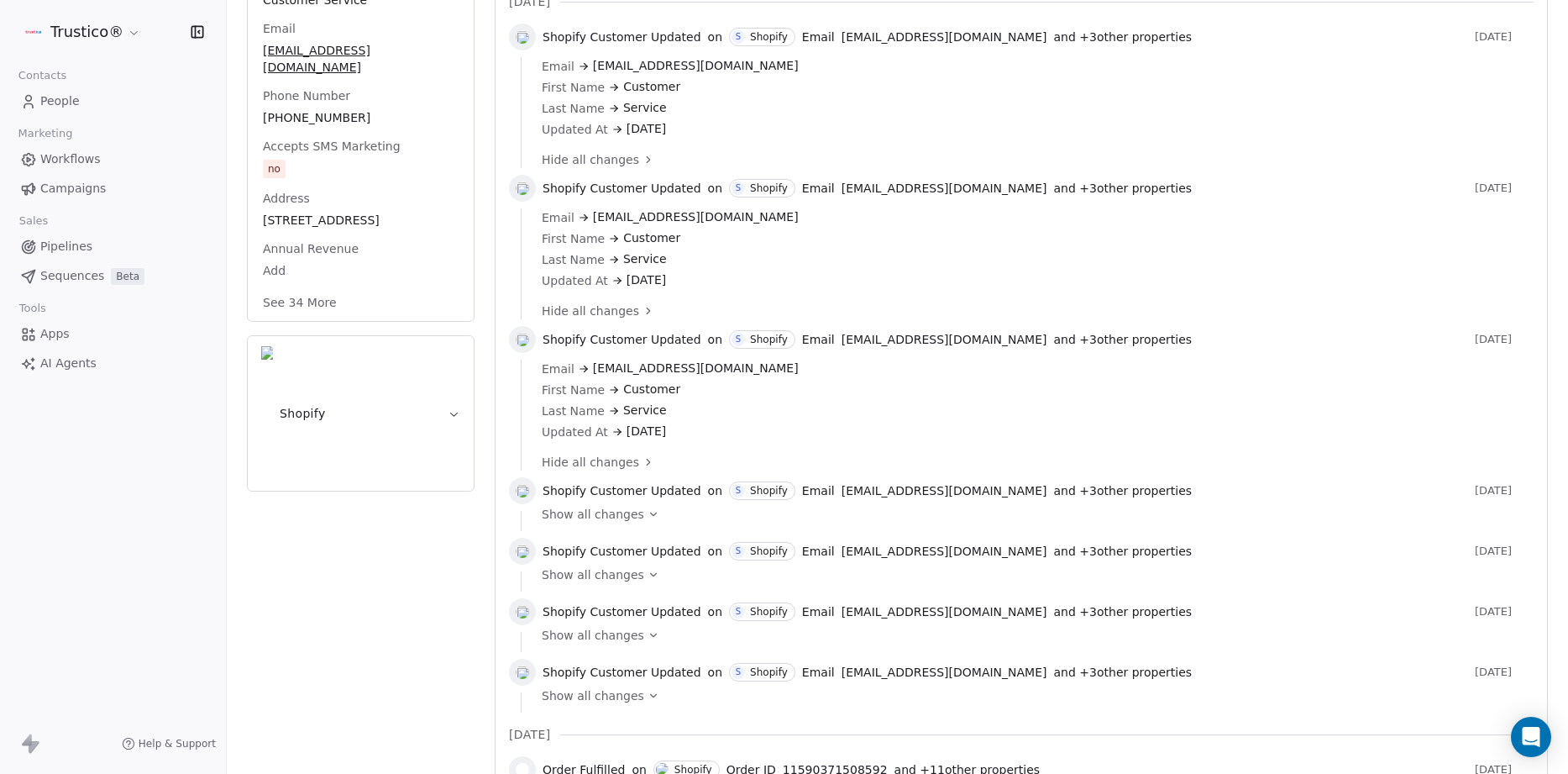
scroll to position [333, 0]
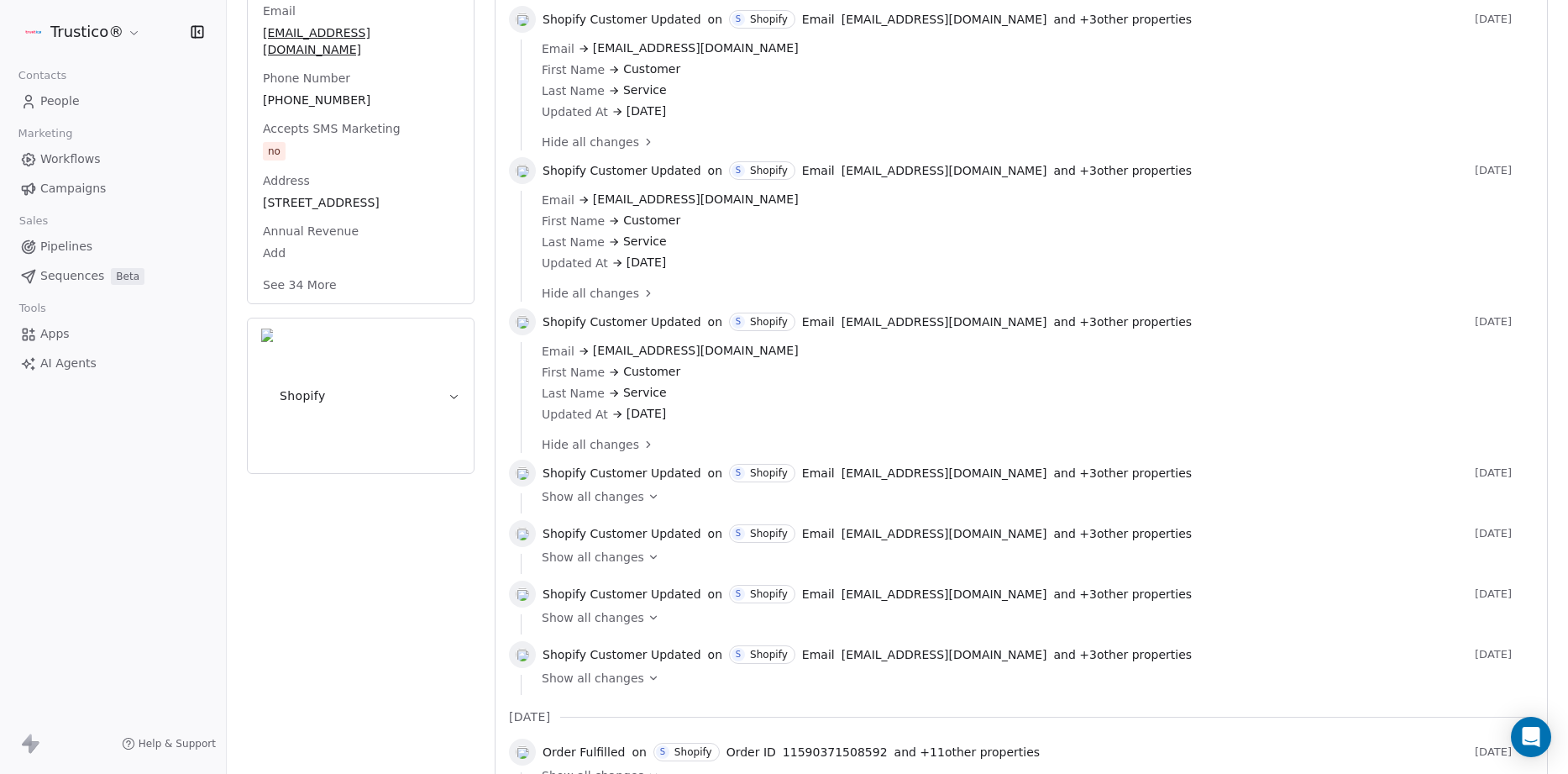
click at [618, 493] on span "Show all changes" at bounding box center [593, 496] width 103 height 17
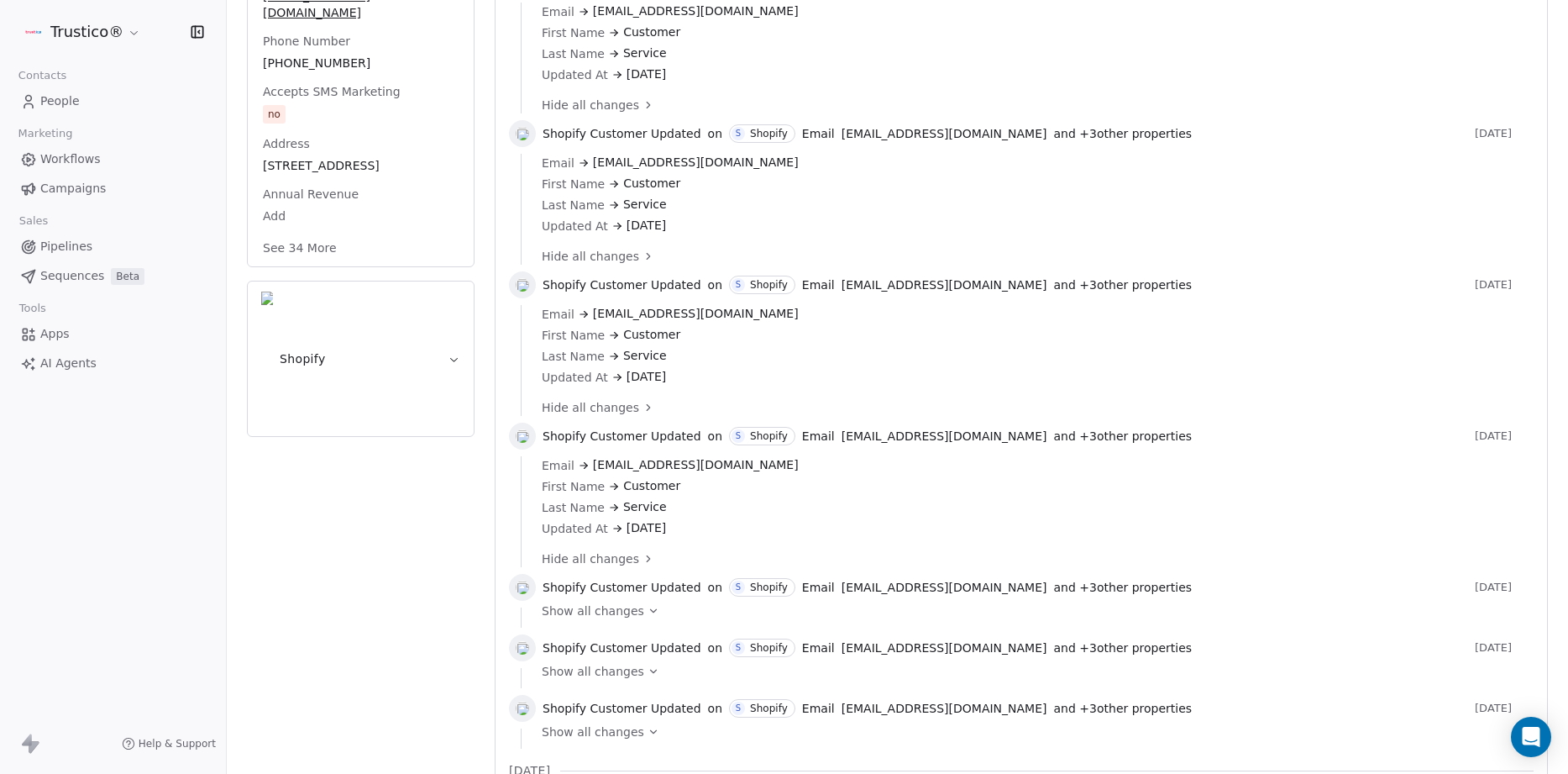
scroll to position [444, 0]
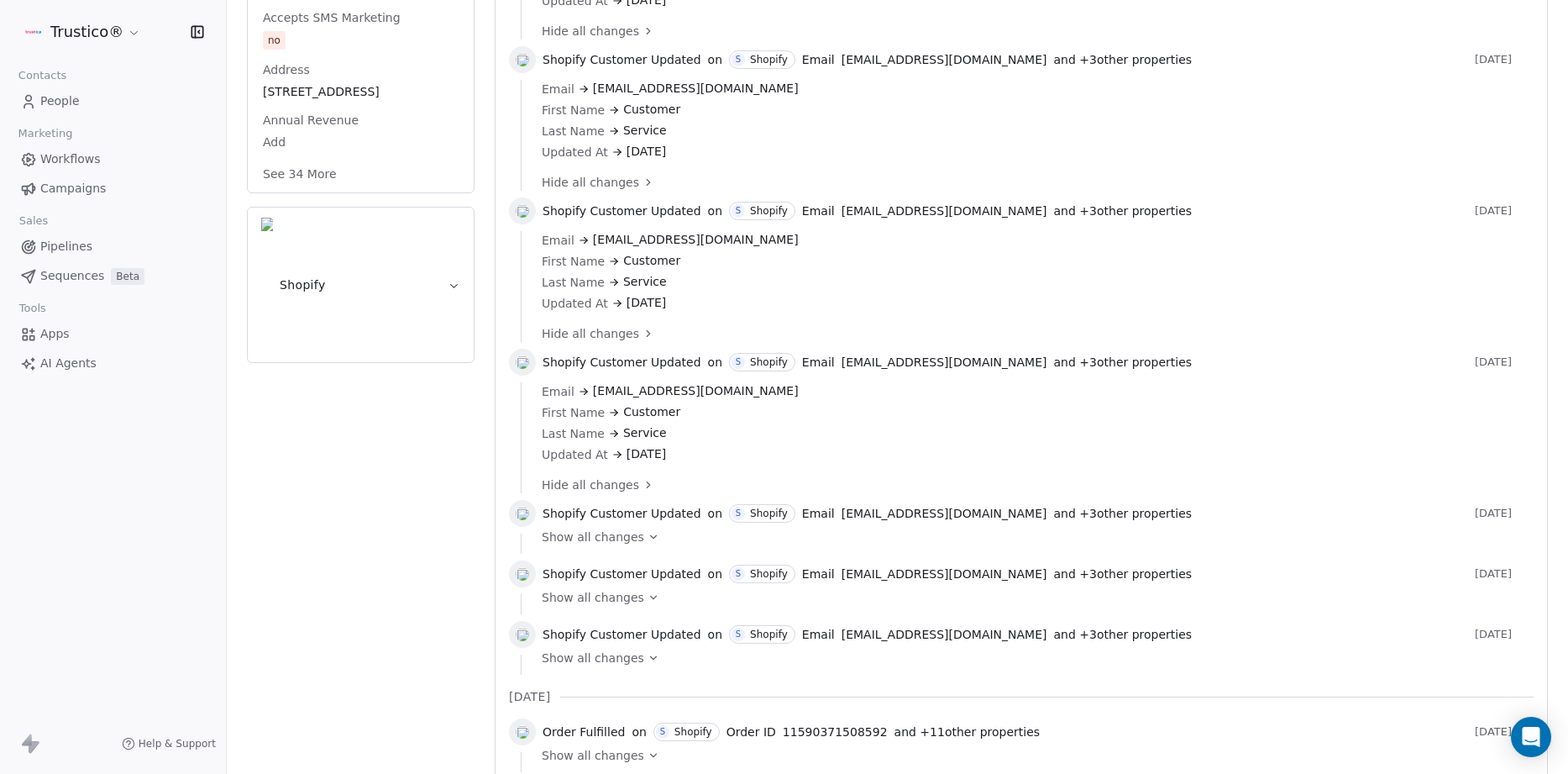
click at [612, 531] on span "Show all changes" at bounding box center [593, 536] width 103 height 17
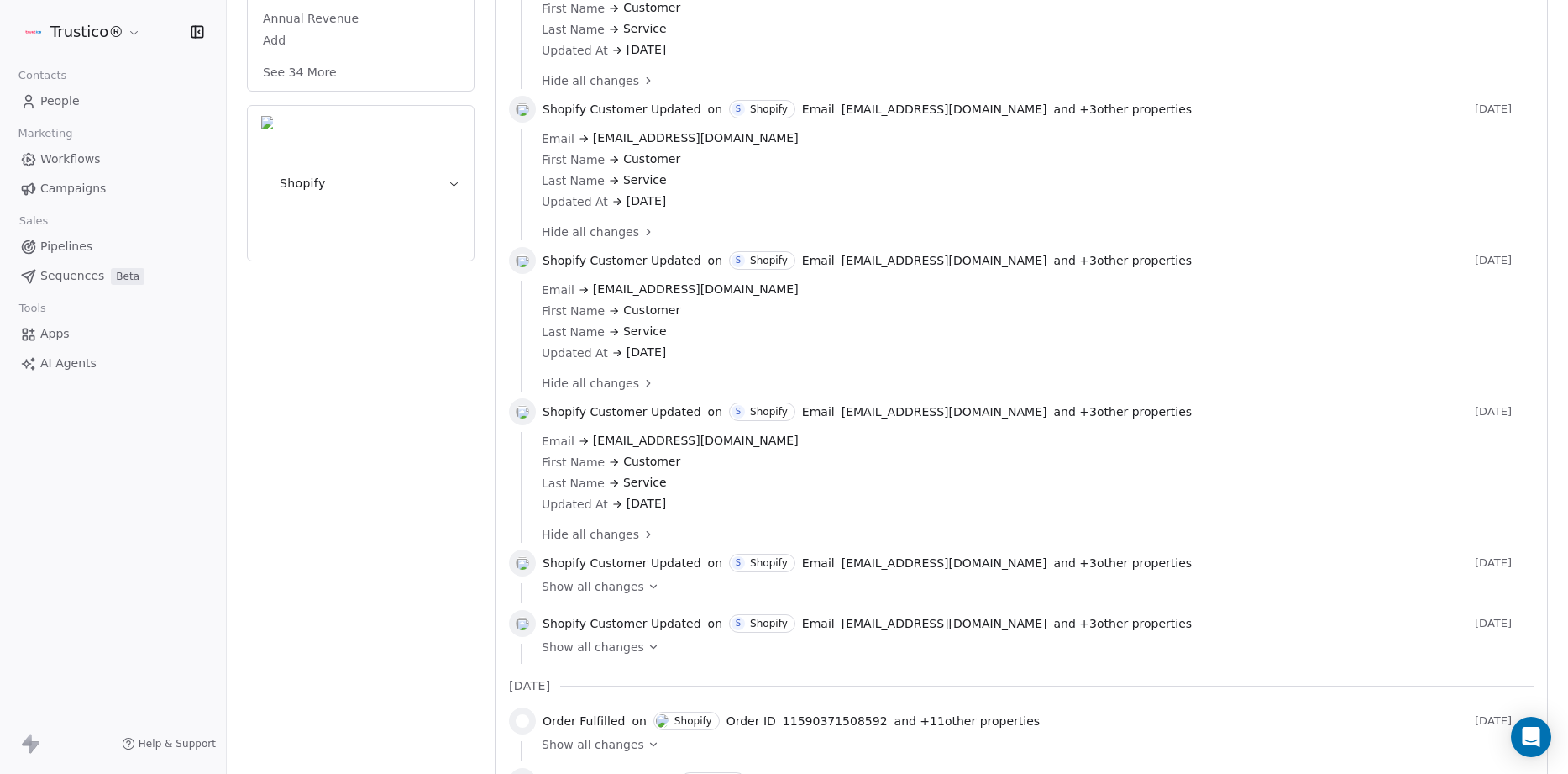
scroll to position [554, 0]
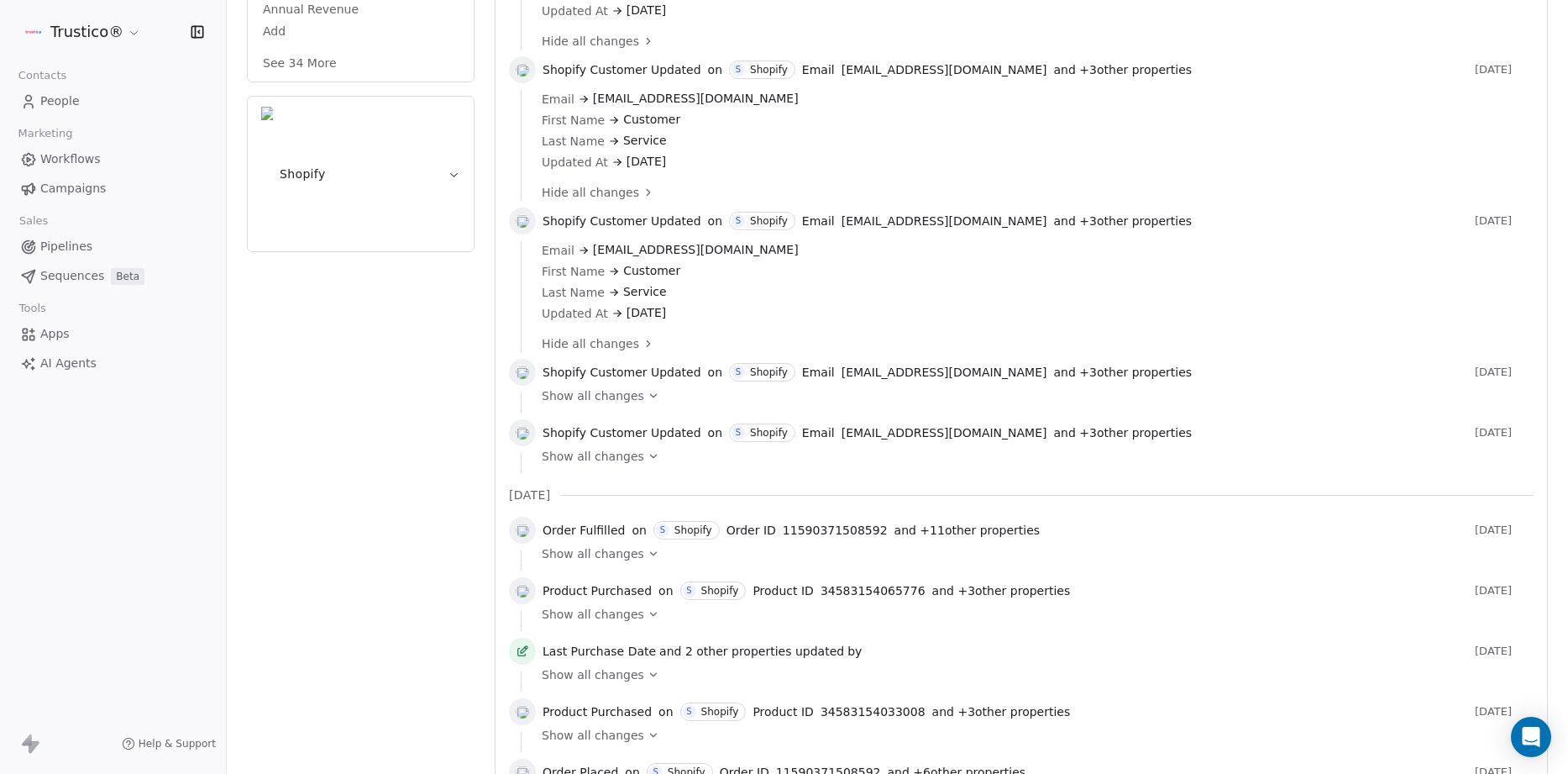
click at [624, 394] on span "Show all changes" at bounding box center [593, 395] width 103 height 17
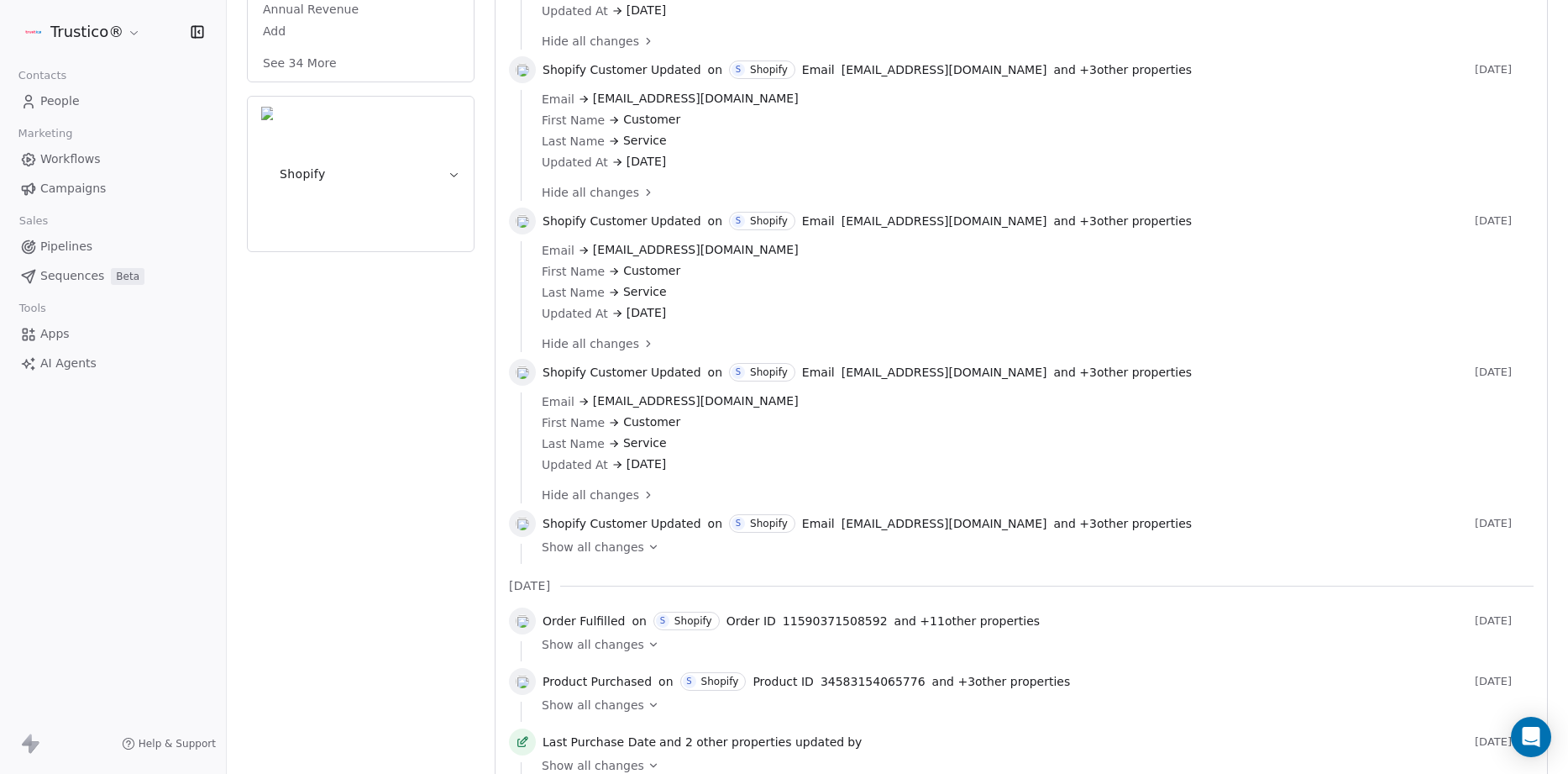
click at [602, 347] on span "Hide all changes" at bounding box center [590, 344] width 98 height 17
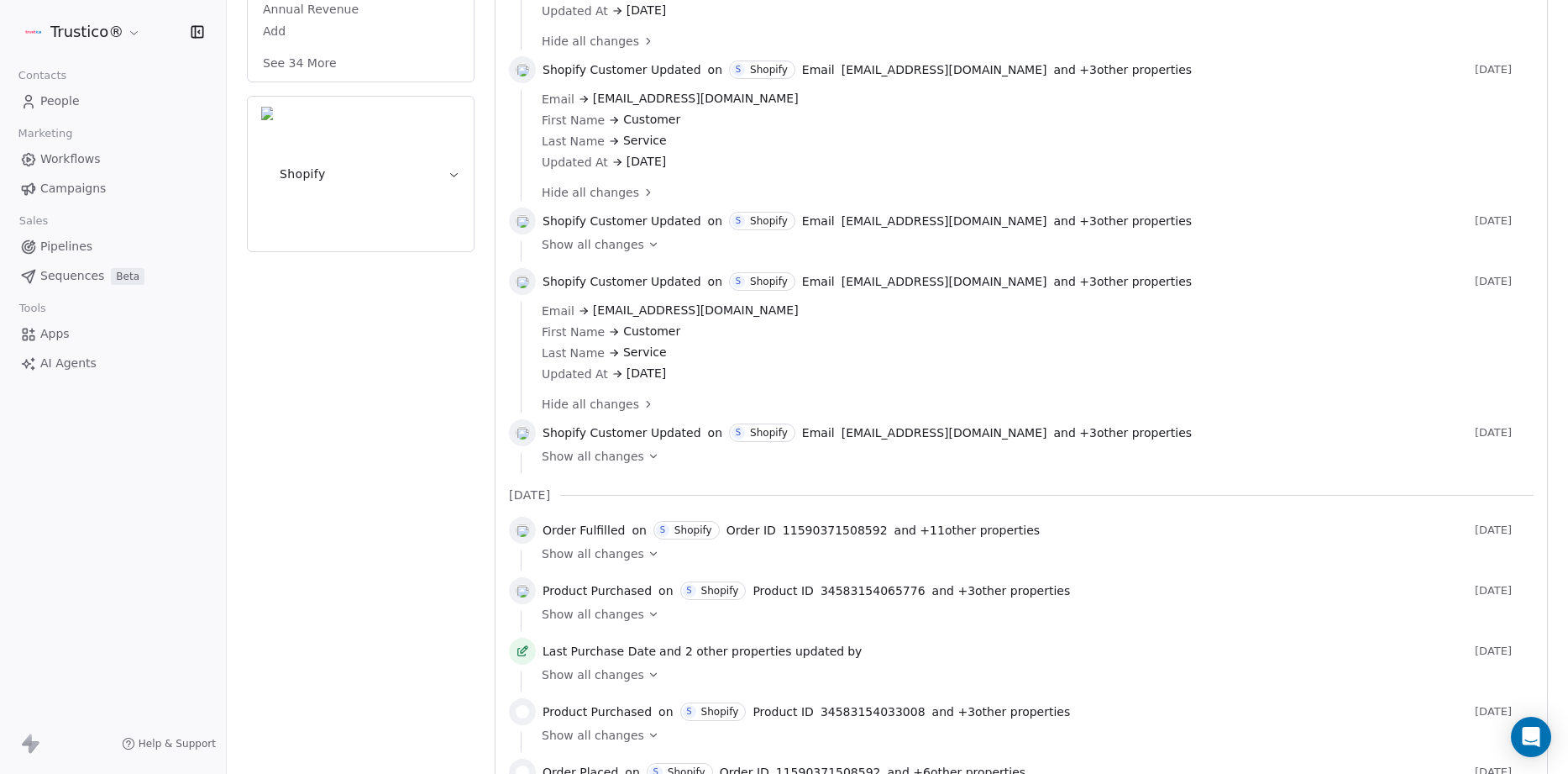
click at [626, 459] on span "Show all changes" at bounding box center [593, 456] width 103 height 17
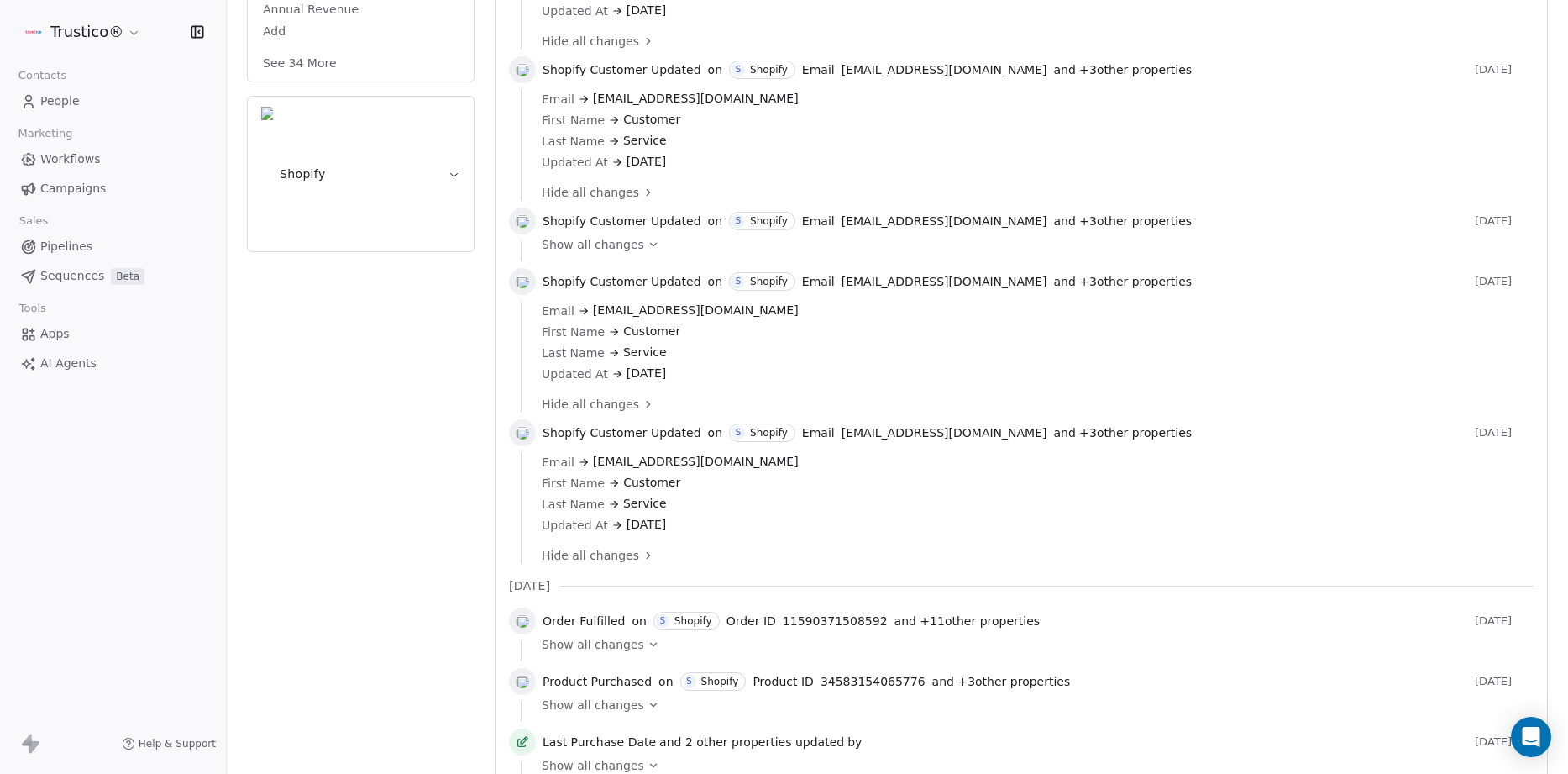
click at [624, 642] on span "Show all changes" at bounding box center [593, 644] width 103 height 17
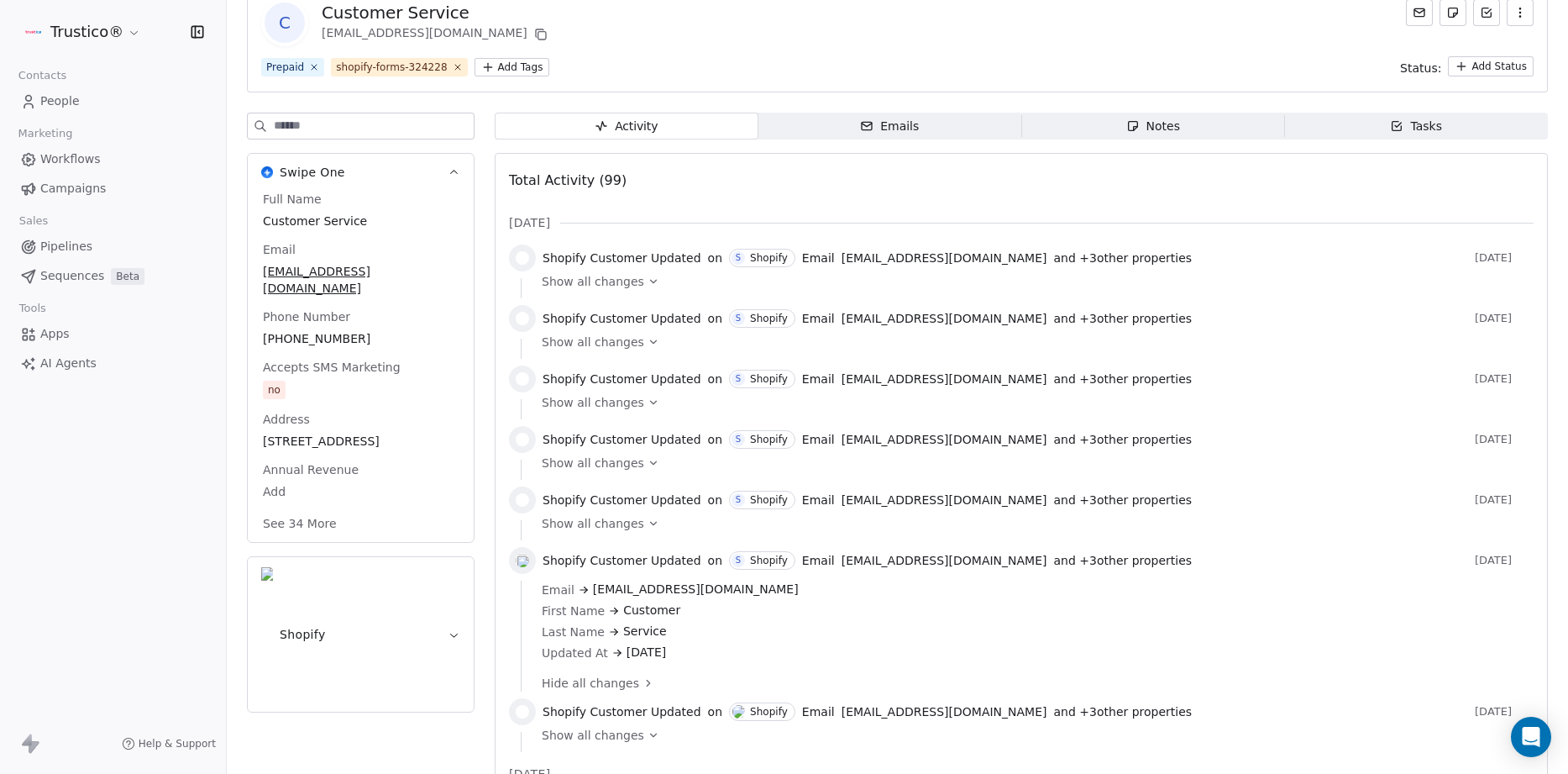
scroll to position [111, 0]
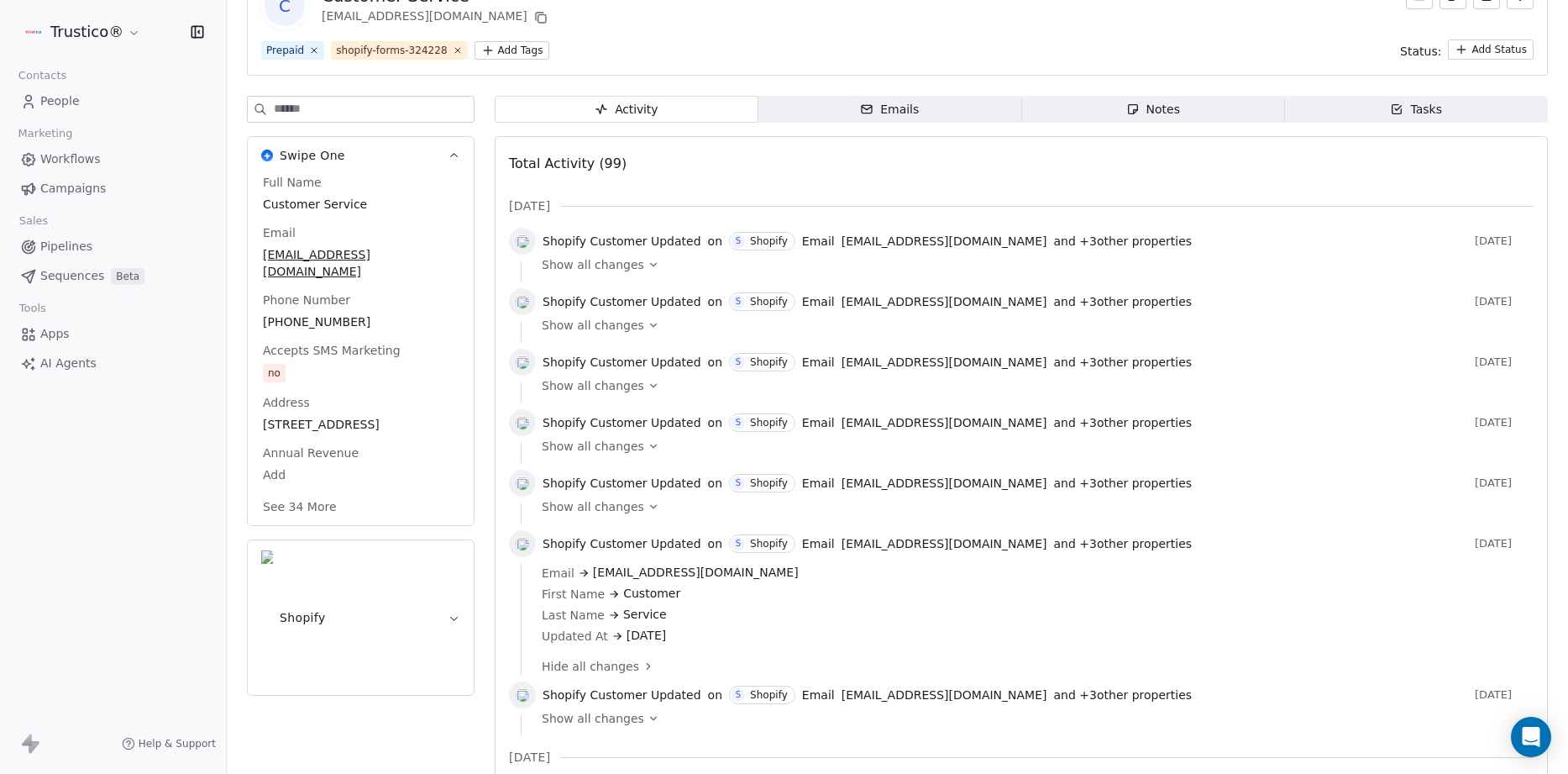
click at [607, 387] on span "Show all changes" at bounding box center [593, 385] width 103 height 17
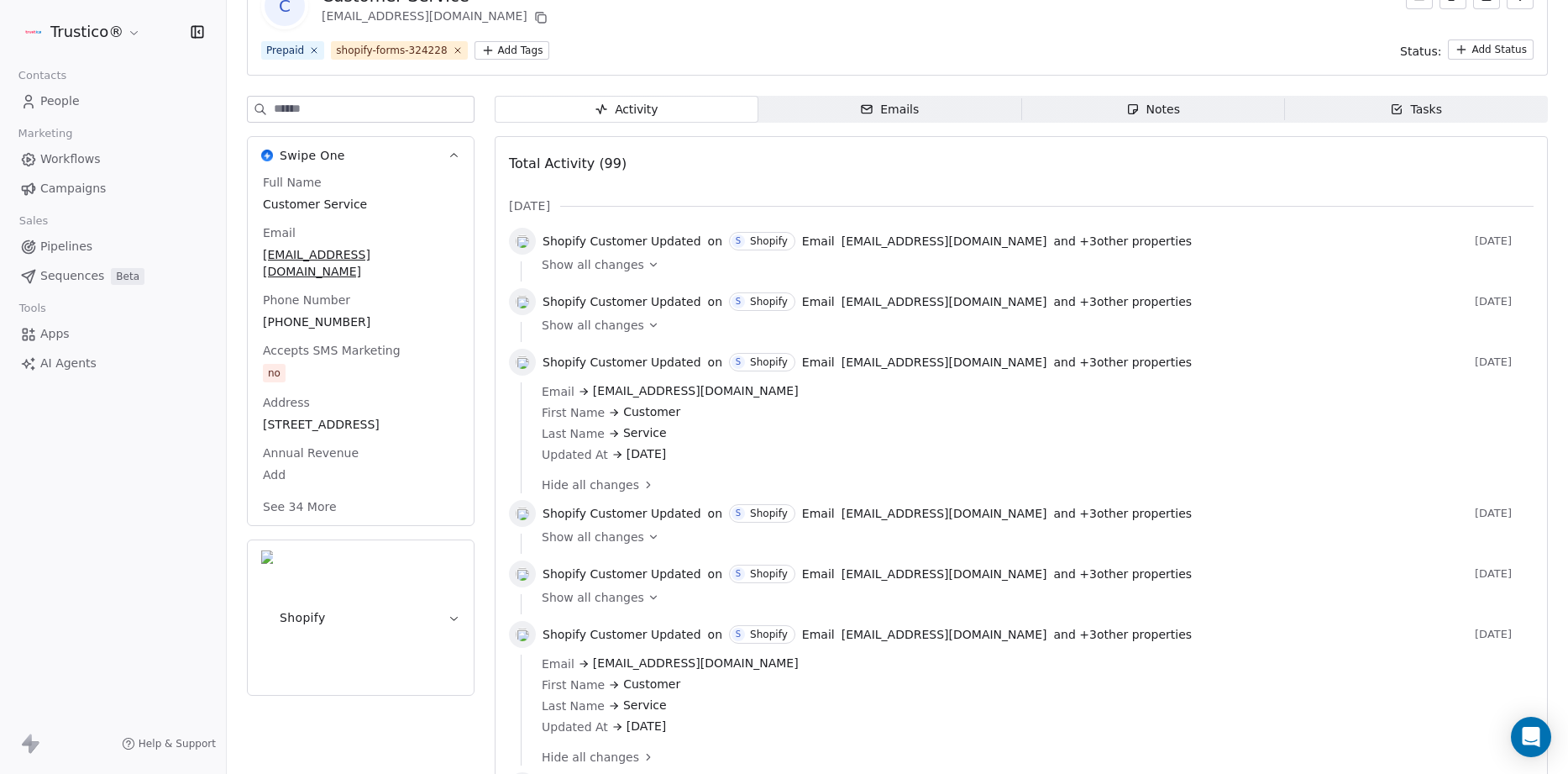
click at [607, 385] on span "[EMAIL_ADDRESS][DOMAIN_NAME]" at bounding box center [696, 391] width 206 height 18
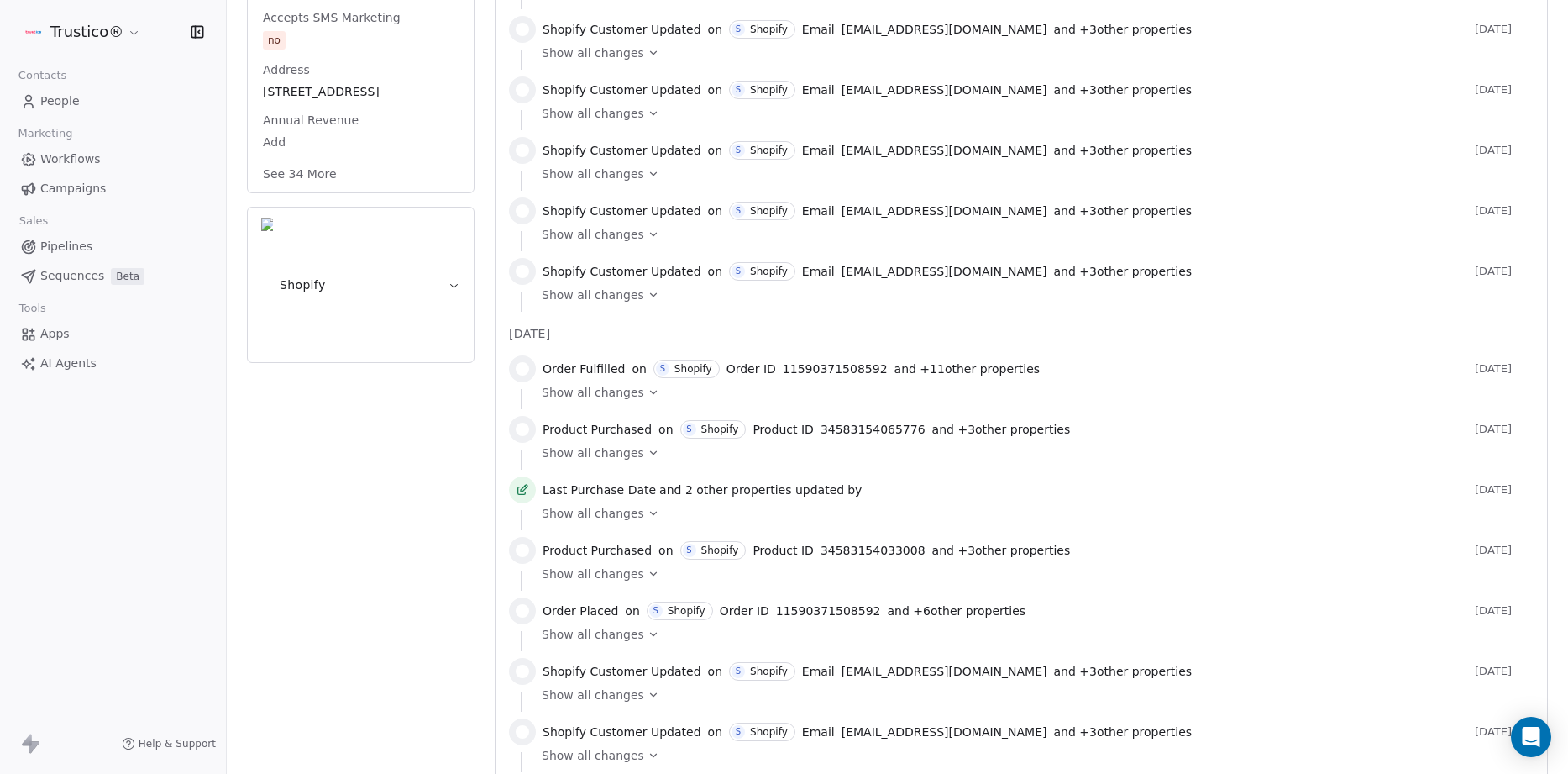
scroll to position [554, 0]
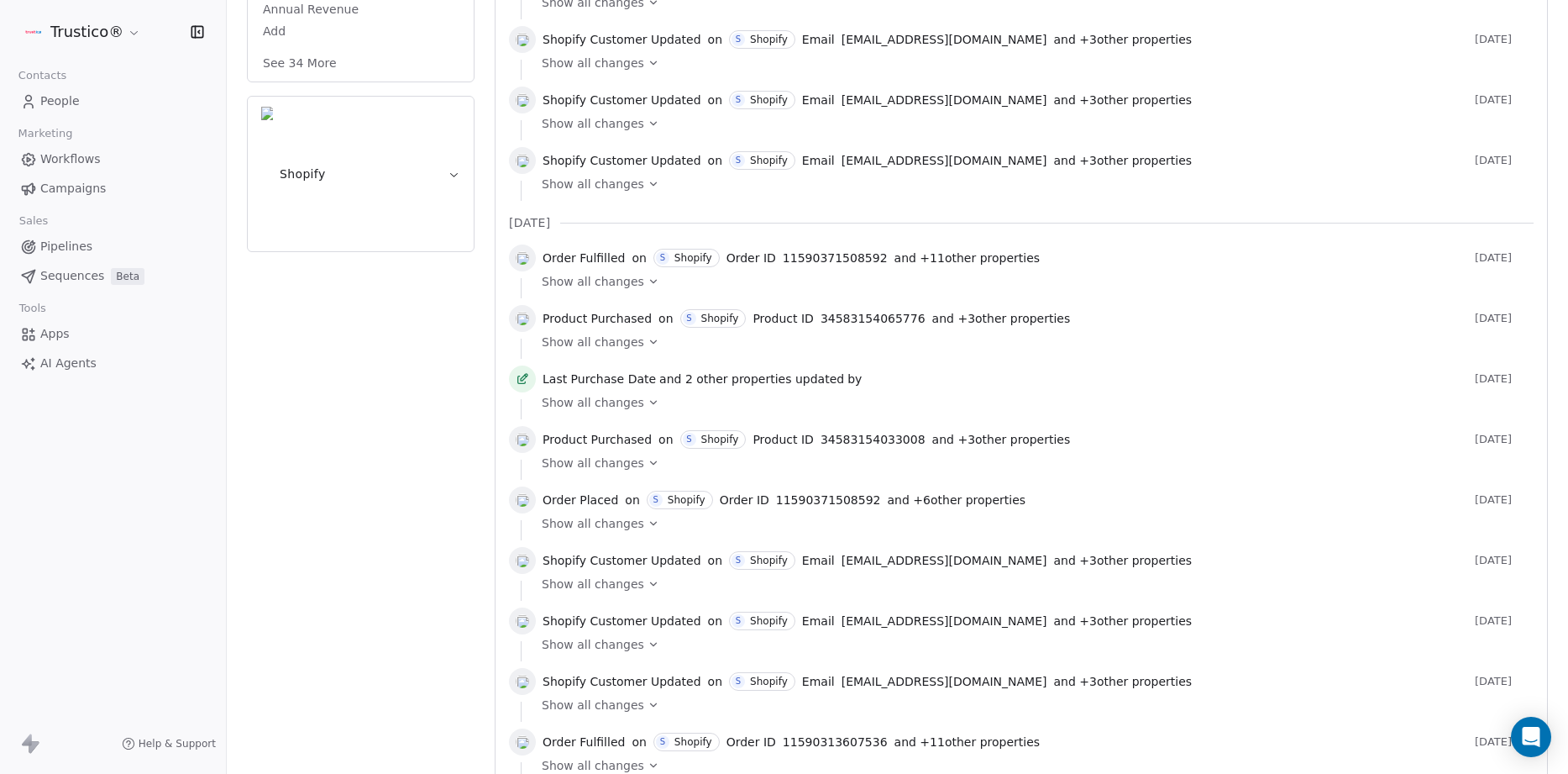
click at [630, 457] on span "Show all changes" at bounding box center [593, 462] width 103 height 17
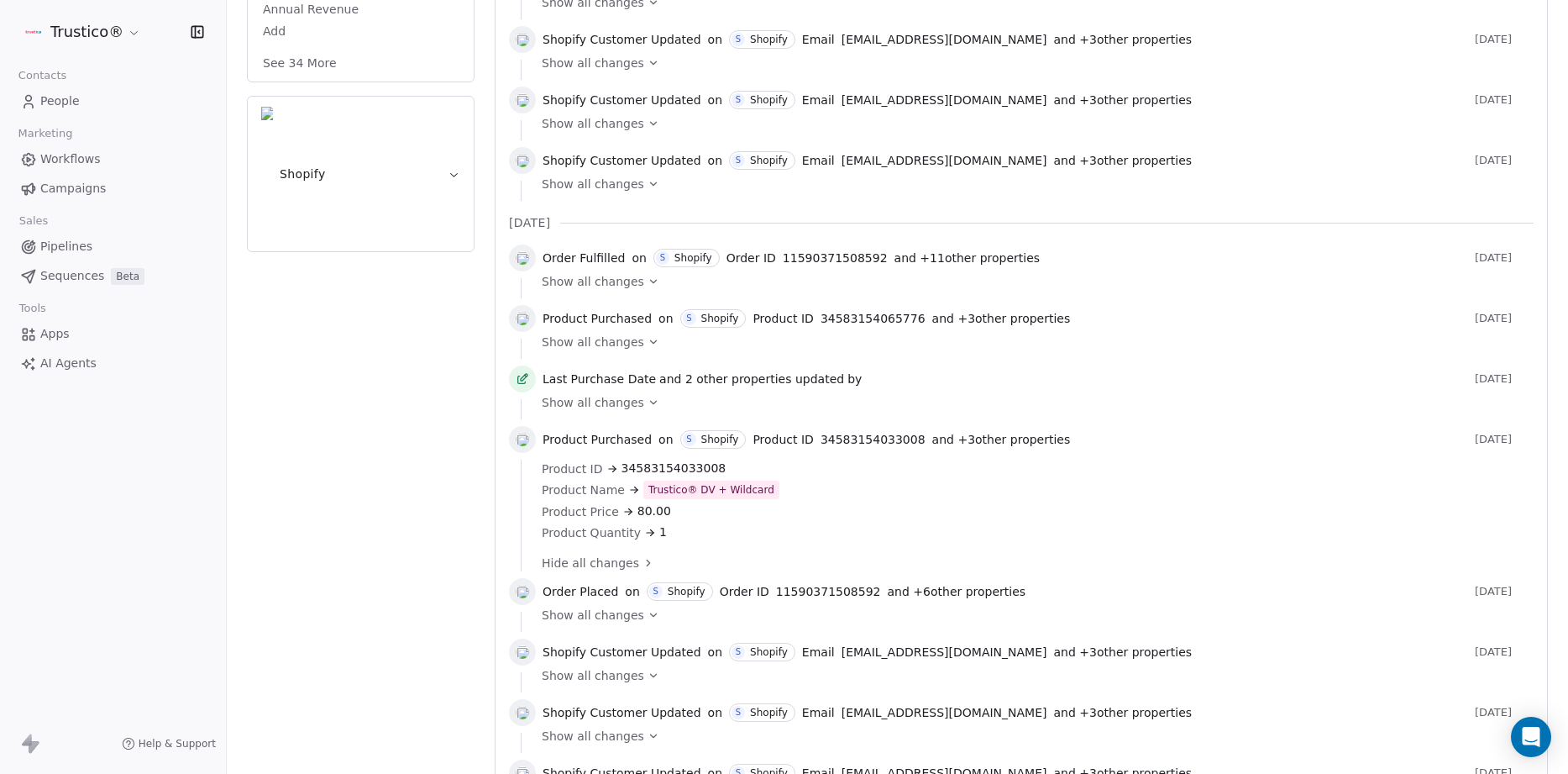
click at [580, 614] on span "Show all changes" at bounding box center [593, 614] width 103 height 17
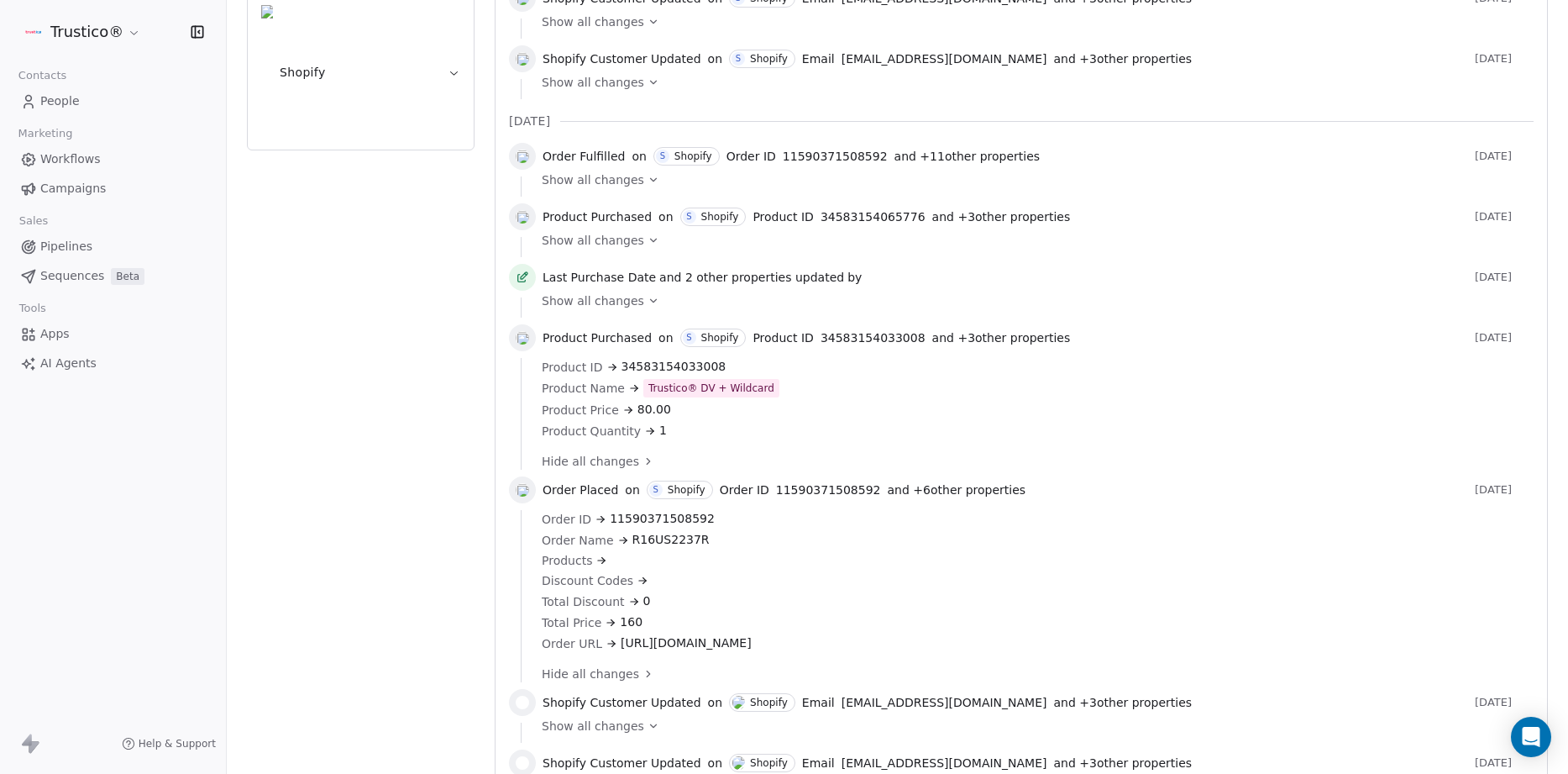
scroll to position [665, 0]
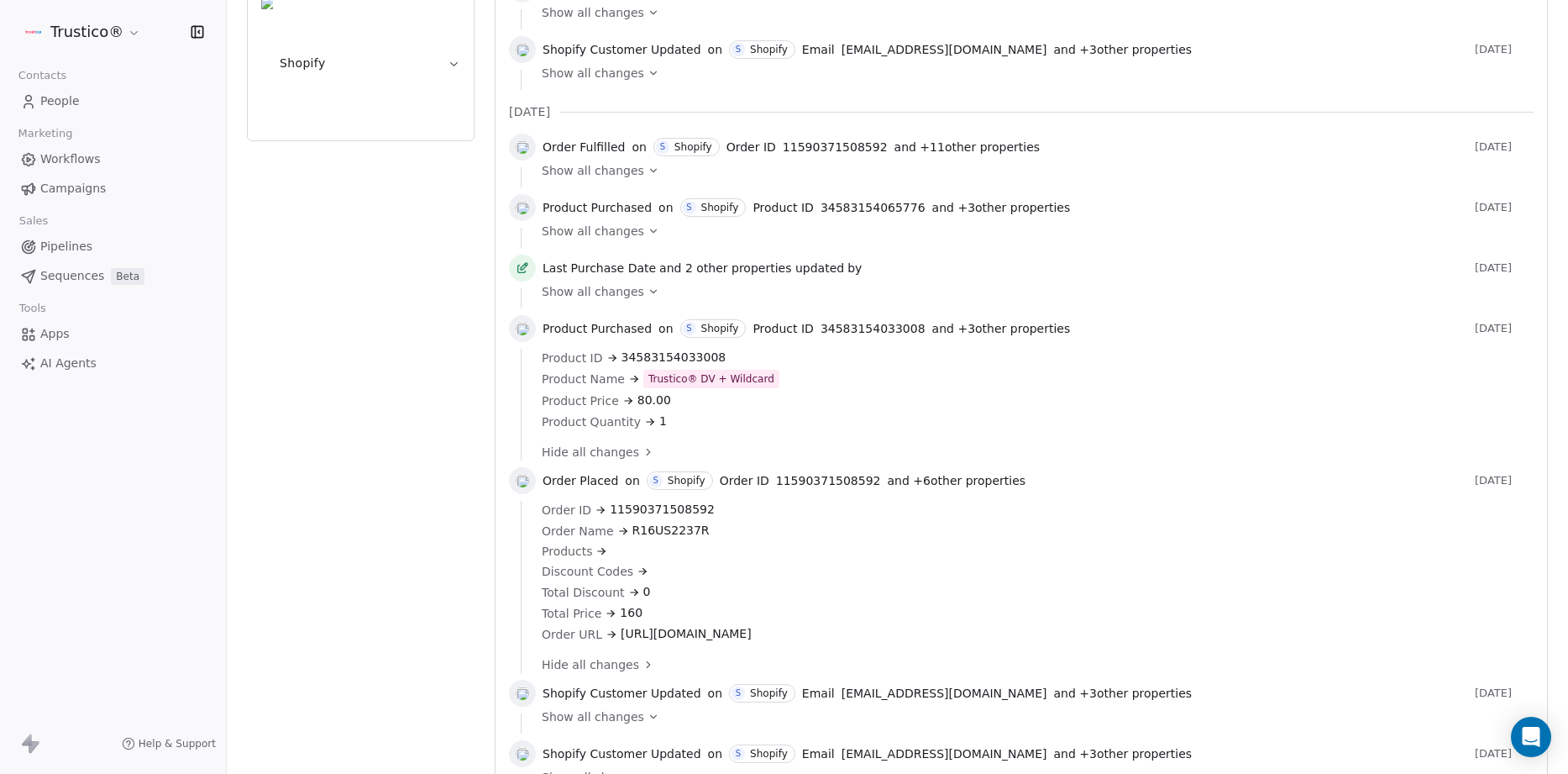
click at [595, 720] on span "Show all changes" at bounding box center [593, 716] width 103 height 17
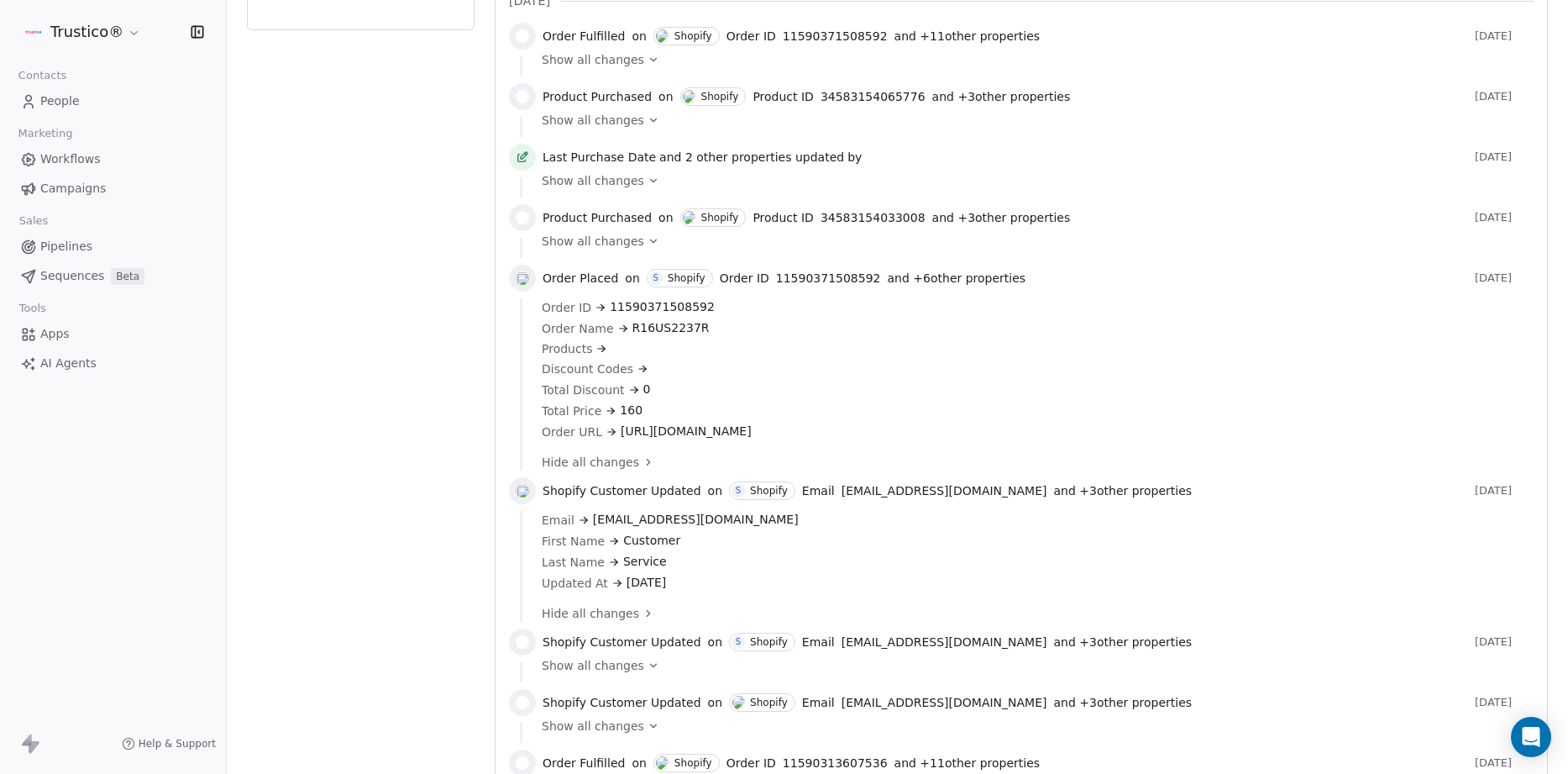
scroll to position [0, 0]
